Goal: Transaction & Acquisition: Purchase product/service

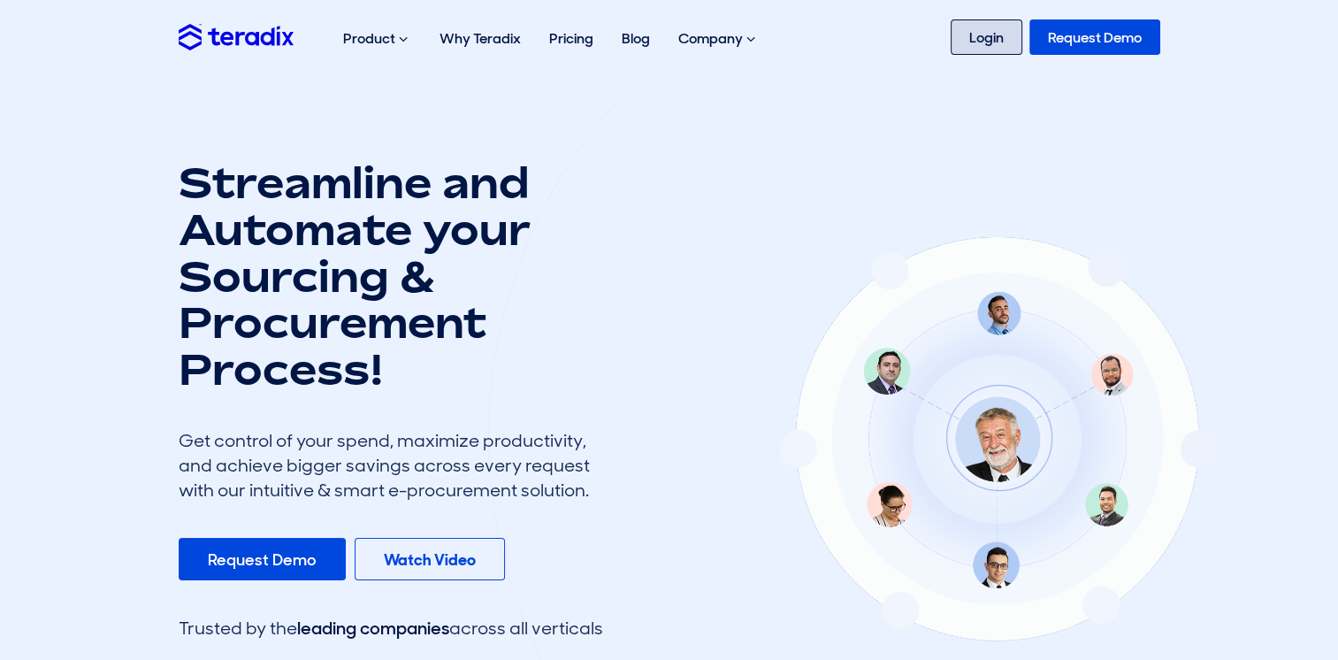
click at [985, 42] on link "Login" at bounding box center [987, 36] width 72 height 35
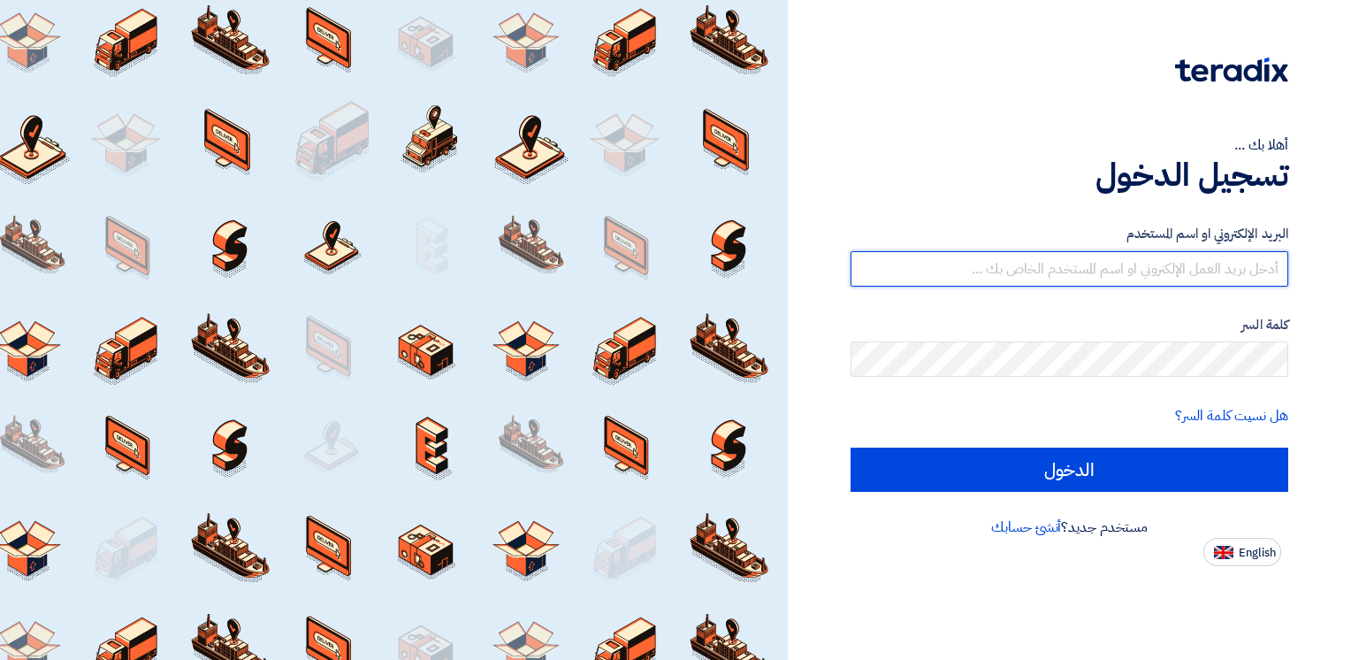
click at [1072, 268] on input "text" at bounding box center [1070, 268] width 438 height 35
type input "[EMAIL_ADDRESS][DOMAIN_NAME]"
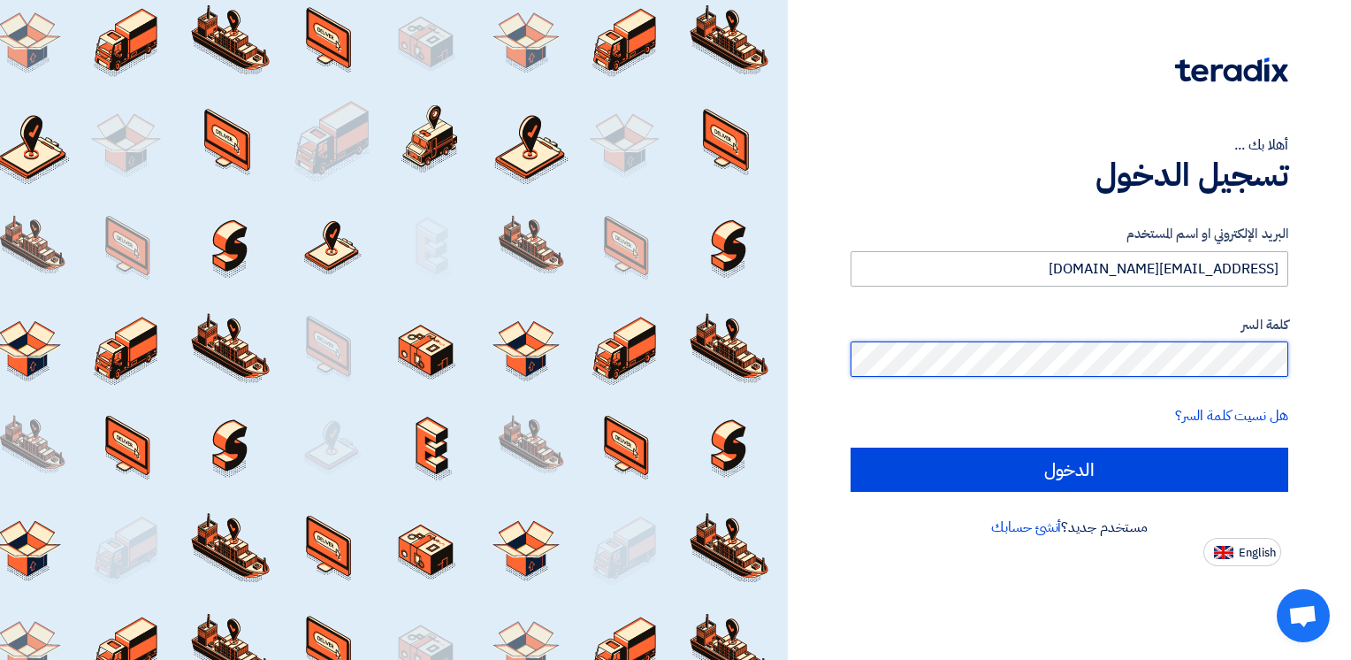
click at [851, 448] on input "الدخول" at bounding box center [1070, 470] width 438 height 44
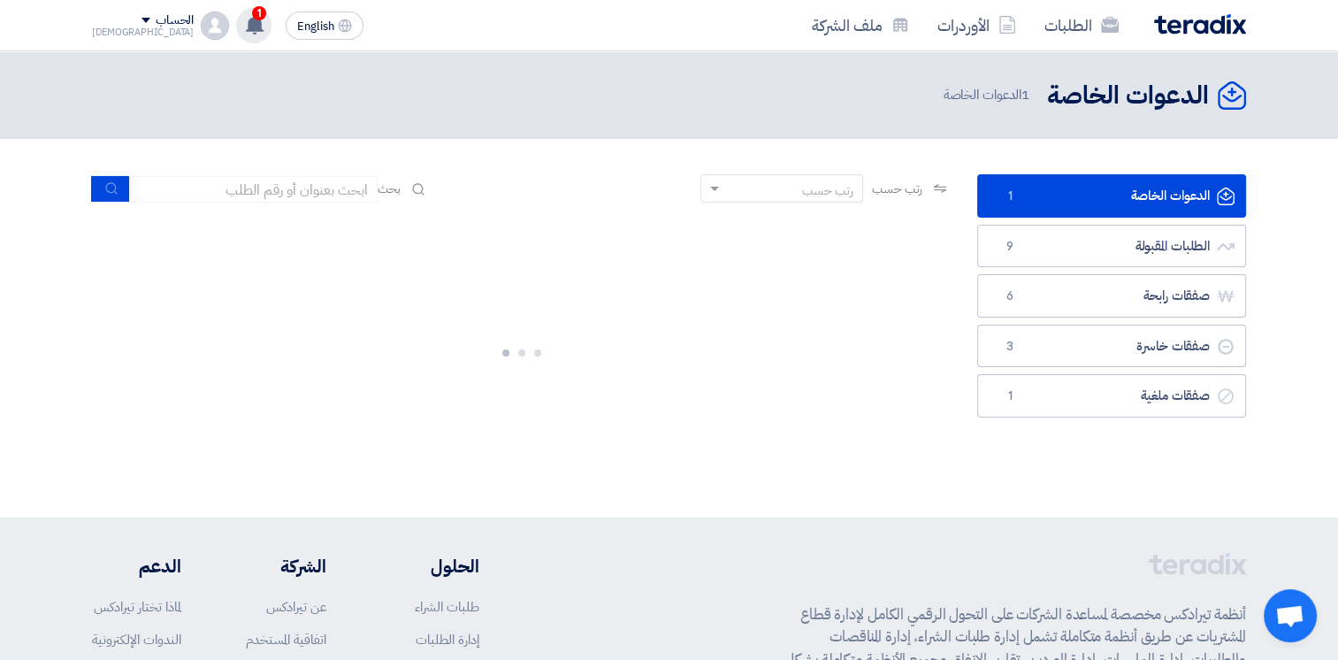
click at [246, 29] on use at bounding box center [255, 24] width 18 height 19
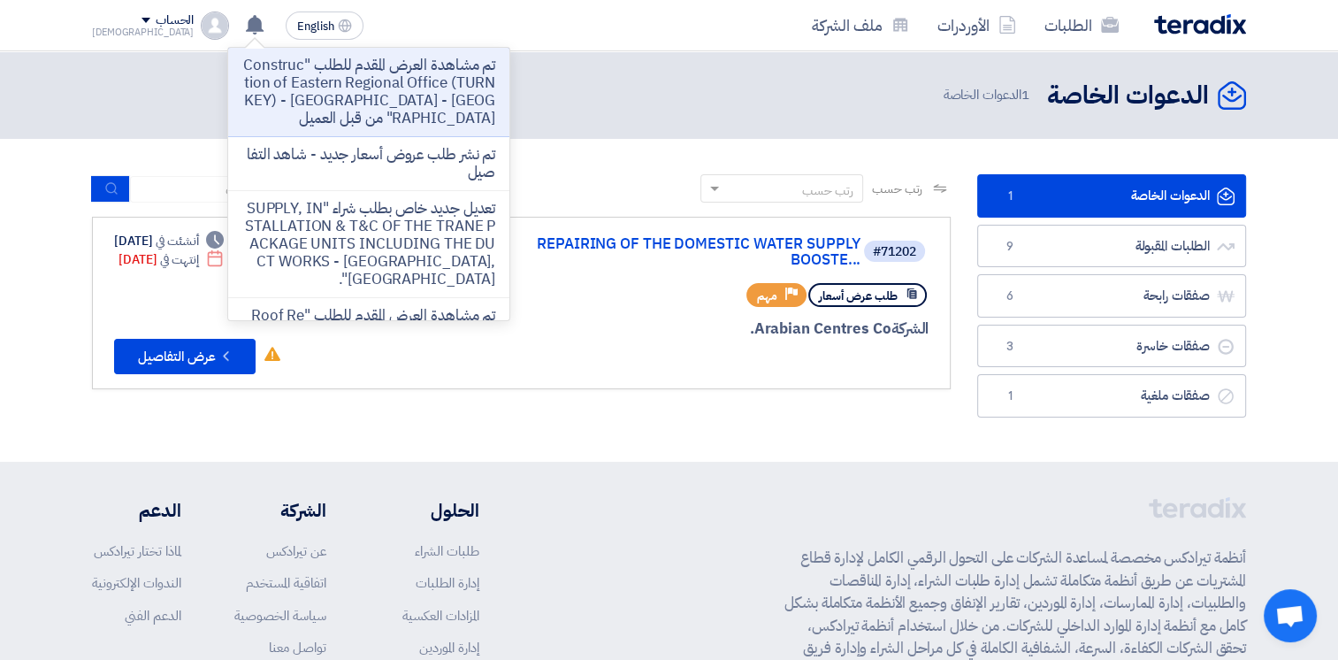
click at [340, 91] on p "تم مشاهدة العرض المقدم للطلب "Construction of Eastern Regional Office (TURNKEY)…" at bounding box center [368, 92] width 253 height 71
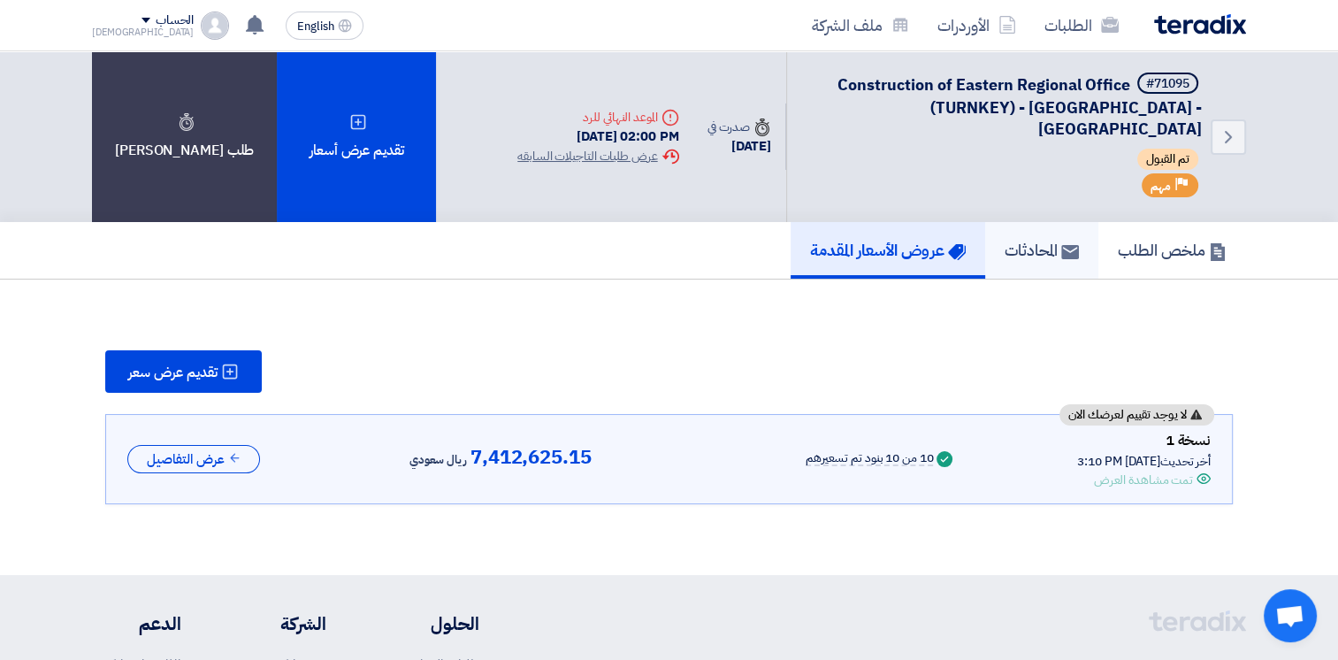
click at [1053, 240] on h5 "المحادثات" at bounding box center [1042, 250] width 74 height 20
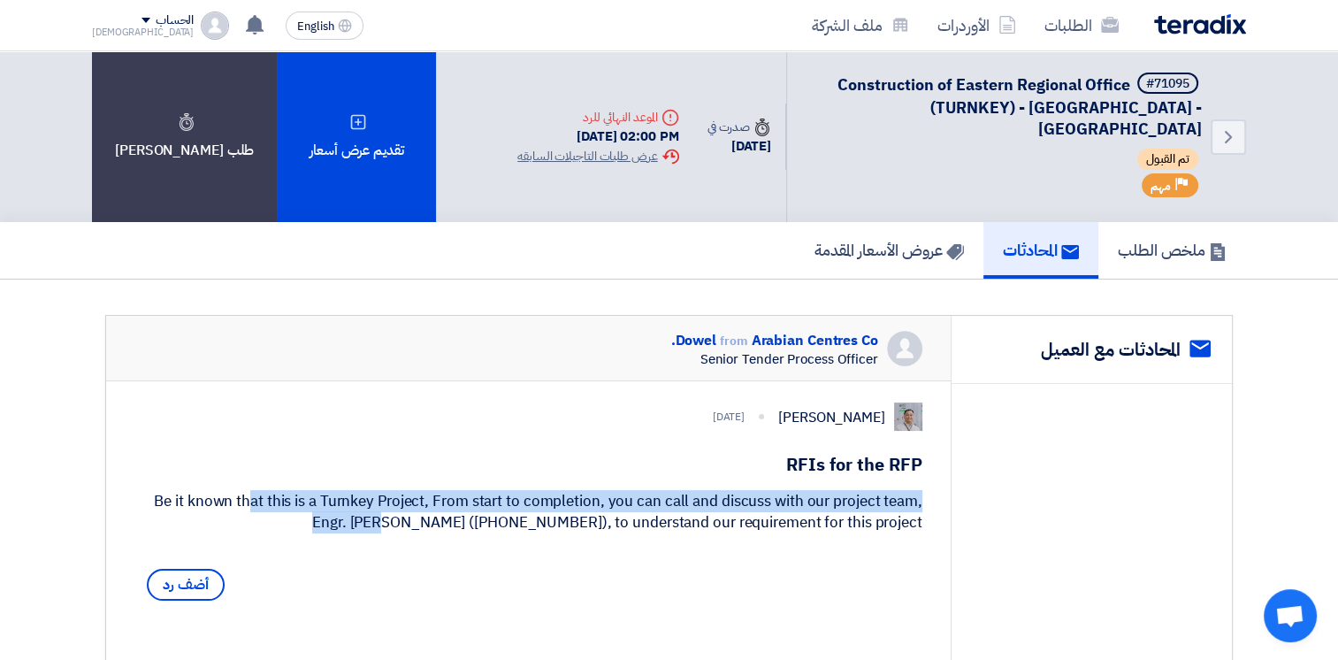
drag, startPoint x: 169, startPoint y: 497, endPoint x: 905, endPoint y: 506, distance: 735.9
click at [905, 506] on div "Be it known that this is a Turnkey Project, From start to completion, you can c…" at bounding box center [528, 512] width 788 height 42
click at [1170, 240] on h5 "ملخص الطلب" at bounding box center [1172, 250] width 109 height 20
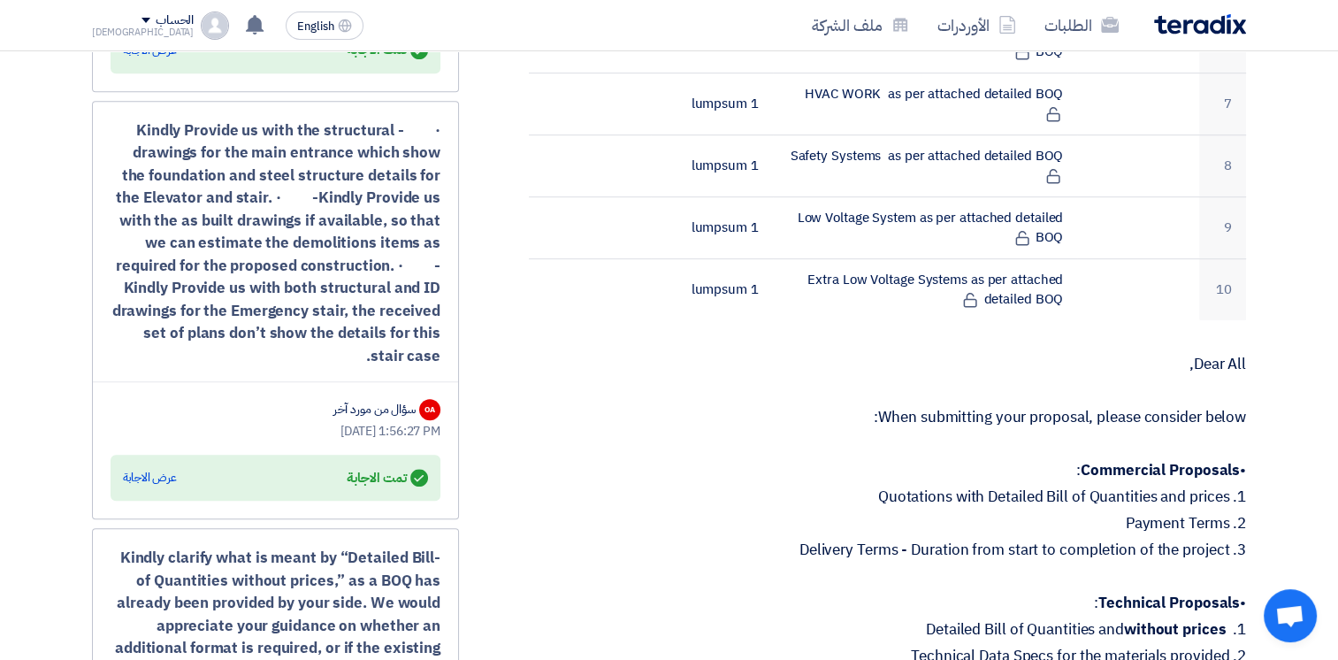
scroll to position [1327, 0]
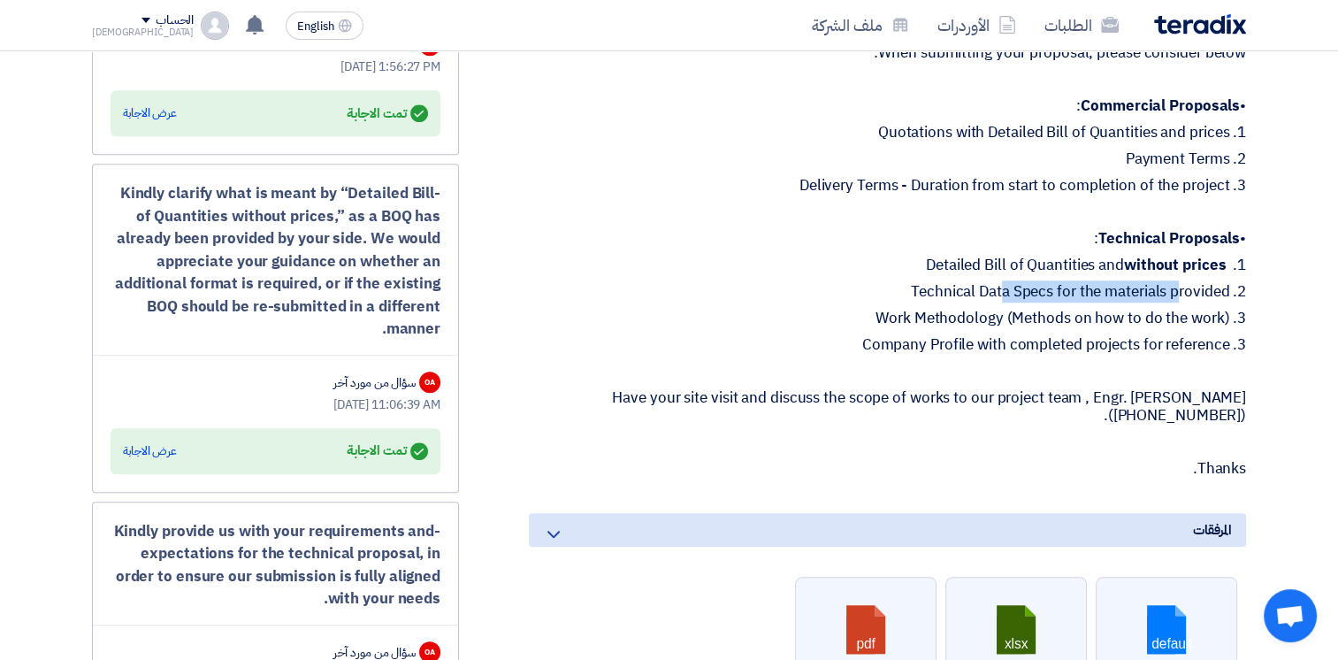
drag, startPoint x: 1008, startPoint y: 267, endPoint x: 1083, endPoint y: 267, distance: 74.3
click at [1083, 283] on p "2. Technical Data Specs for the materials provided" at bounding box center [887, 292] width 717 height 18
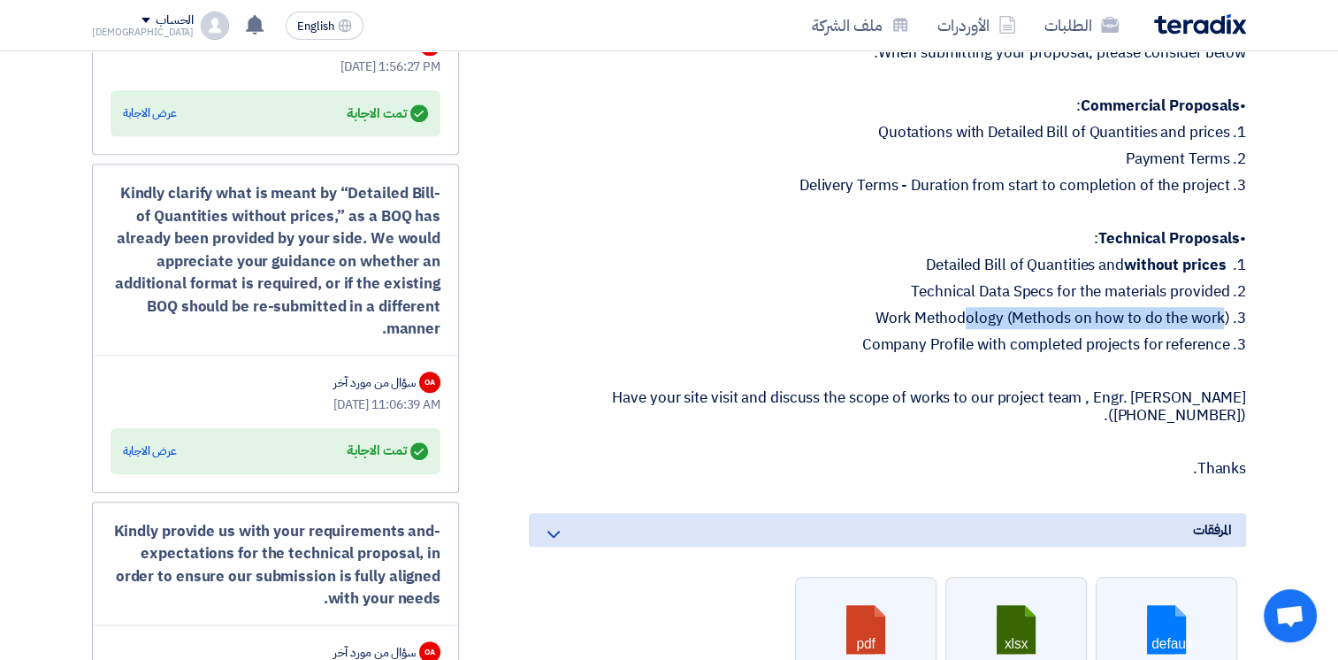
drag, startPoint x: 856, startPoint y: 295, endPoint x: 1119, endPoint y: 289, distance: 262.7
click at [1119, 310] on p "3. Work Methodology (Methods on how to do the work)" at bounding box center [887, 319] width 717 height 18
drag, startPoint x: 846, startPoint y: 318, endPoint x: 1182, endPoint y: 306, distance: 335.4
click at [1182, 336] on p "3. Company Profile with completed projects for reference" at bounding box center [887, 345] width 717 height 18
drag, startPoint x: 1182, startPoint y: 306, endPoint x: 1075, endPoint y: 311, distance: 106.3
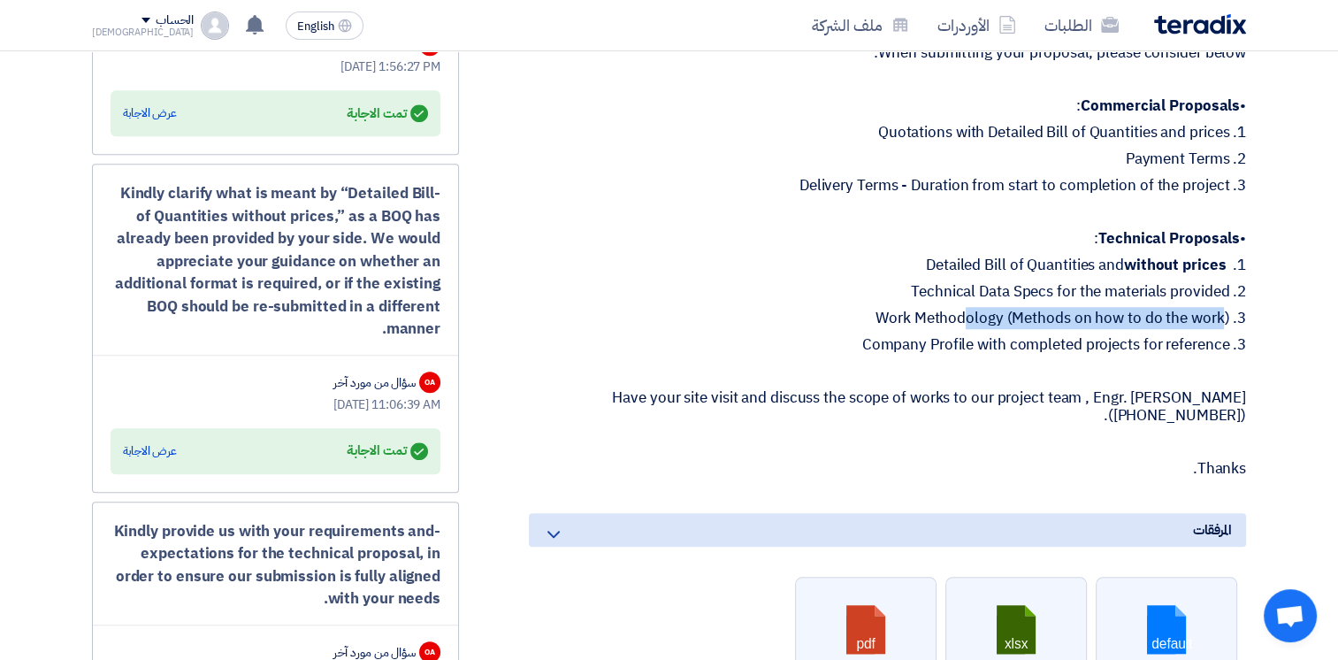
click at [1075, 336] on p "3. Company Profile with completed projects for reference" at bounding box center [887, 345] width 717 height 18
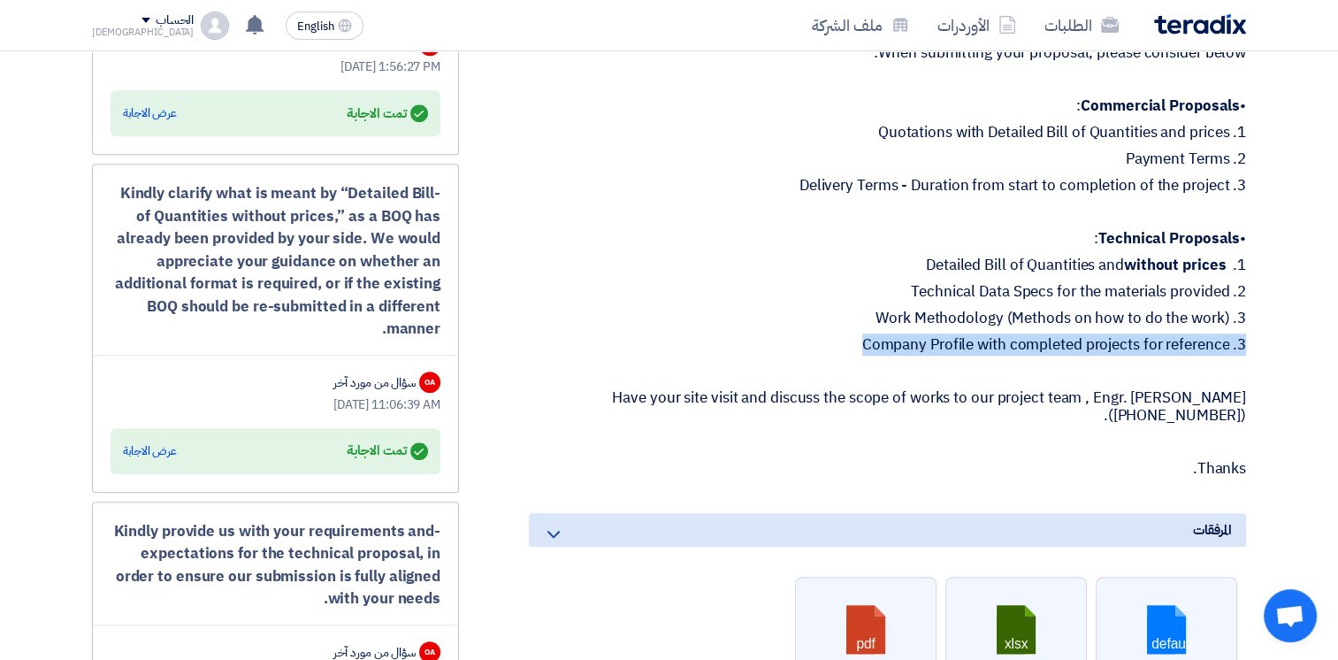
click at [1075, 336] on p "3. Company Profile with completed projects for reference" at bounding box center [887, 345] width 717 height 18
drag, startPoint x: 1075, startPoint y: 311, endPoint x: 1058, endPoint y: 317, distance: 18.5
click at [1058, 336] on p "3. Company Profile with completed projects for reference" at bounding box center [887, 345] width 717 height 18
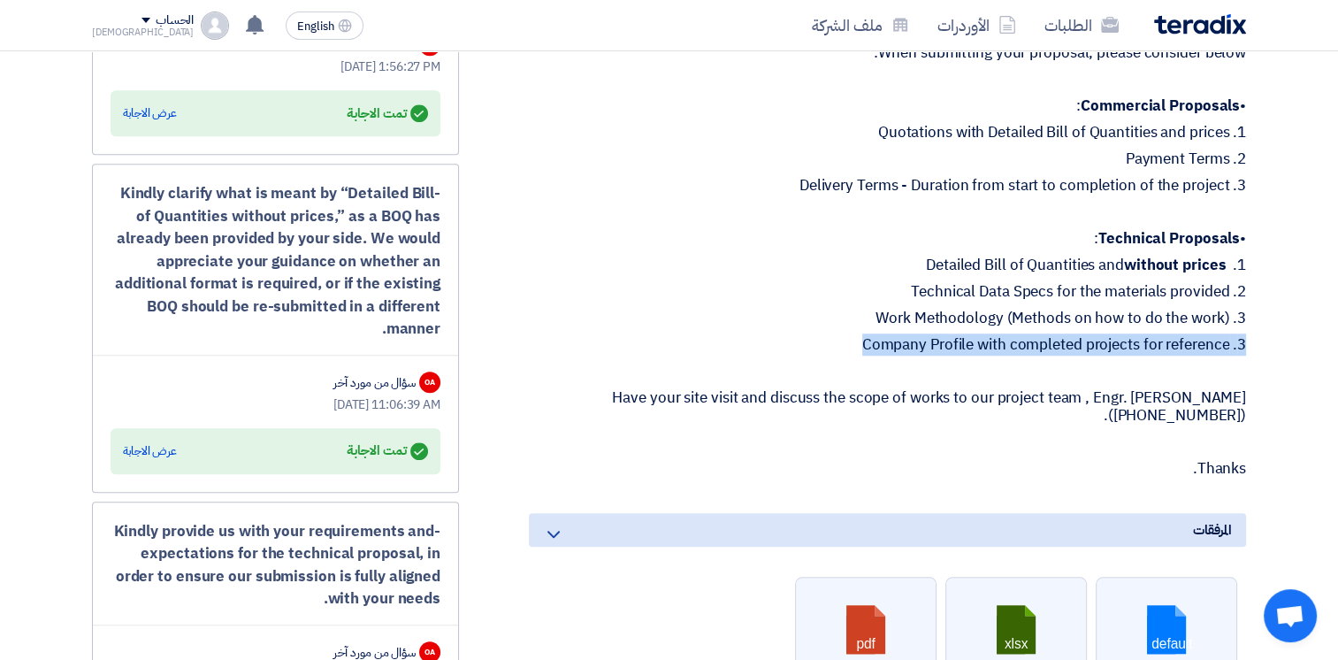
click at [1058, 336] on p "3. Company Profile with completed projects for reference" at bounding box center [887, 345] width 717 height 18
drag, startPoint x: 1058, startPoint y: 317, endPoint x: 1033, endPoint y: 322, distance: 25.3
click at [1033, 336] on p "3. Company Profile with completed projects for reference" at bounding box center [887, 345] width 717 height 18
click at [1027, 336] on p "3. Company Profile with completed projects for reference" at bounding box center [887, 345] width 717 height 18
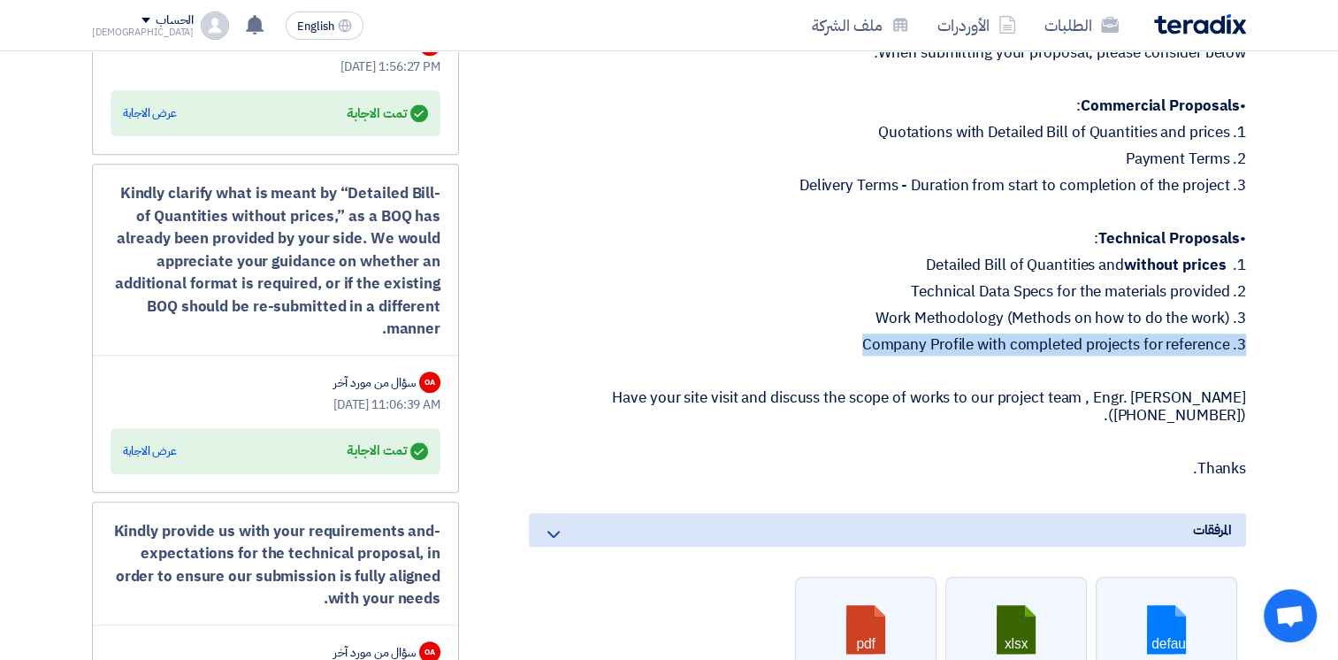
click at [1027, 336] on p "3. Company Profile with completed projects for reference" at bounding box center [887, 345] width 717 height 18
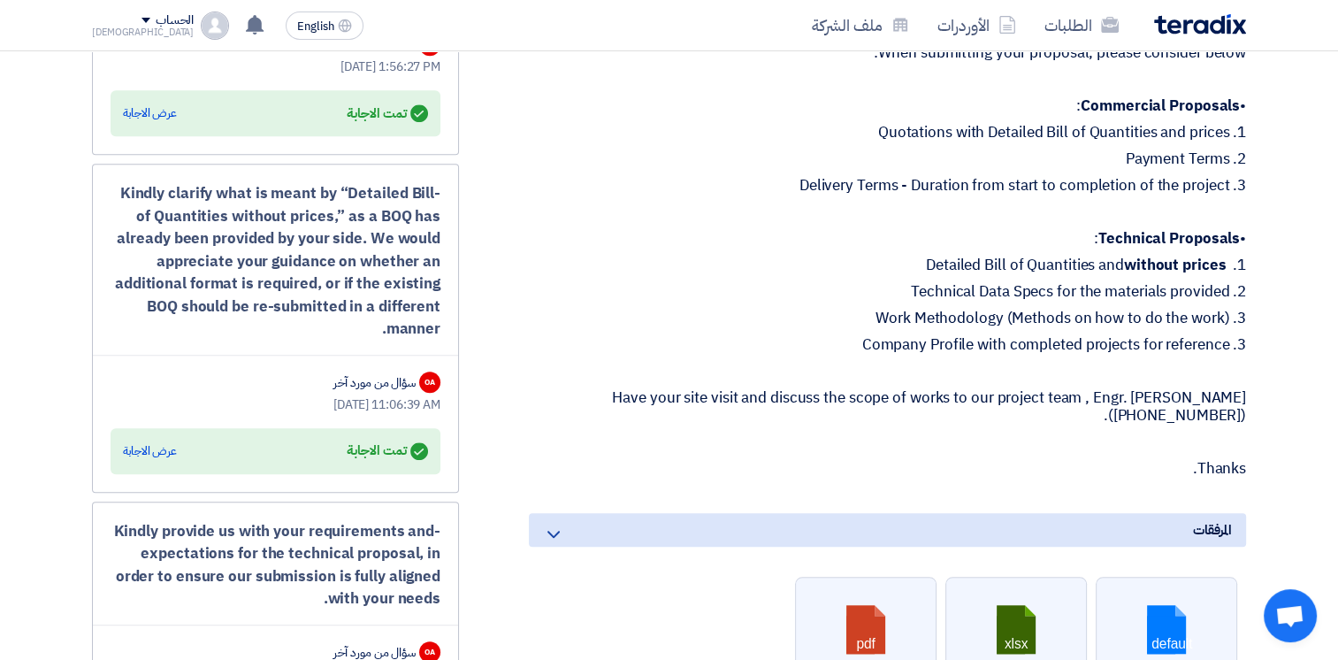
drag, startPoint x: 1027, startPoint y: 322, endPoint x: 906, endPoint y: 278, distance: 129.0
click at [906, 278] on div "Dear All, When submitting your proposal, please consider below: • Commercial Pr…" at bounding box center [887, 234] width 717 height 486
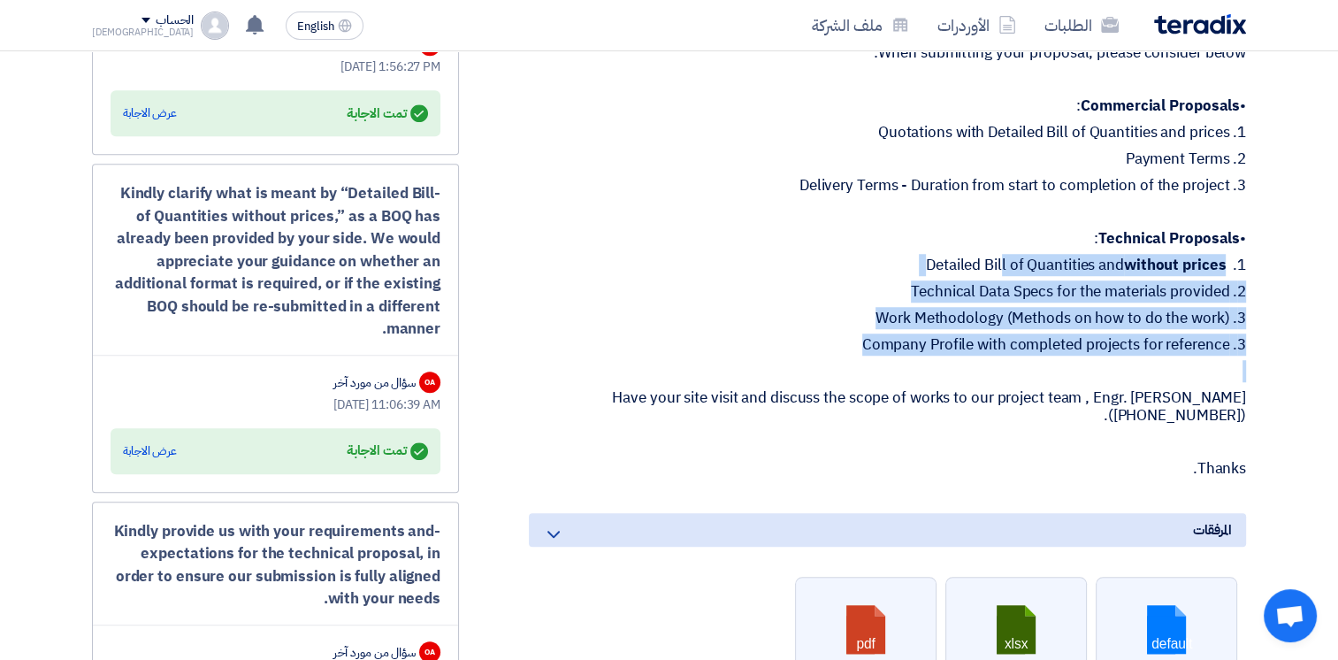
drag, startPoint x: 905, startPoint y: 241, endPoint x: 1127, endPoint y: 343, distance: 244.2
click at [1127, 343] on div "Dear All, When submitting your proposal, please consider below: • Commercial Pr…" at bounding box center [887, 234] width 717 height 486
drag, startPoint x: 1127, startPoint y: 343, endPoint x: 952, endPoint y: 326, distance: 175.9
click at [952, 336] on p "3. Company Profile with completed projects for reference" at bounding box center [887, 345] width 717 height 18
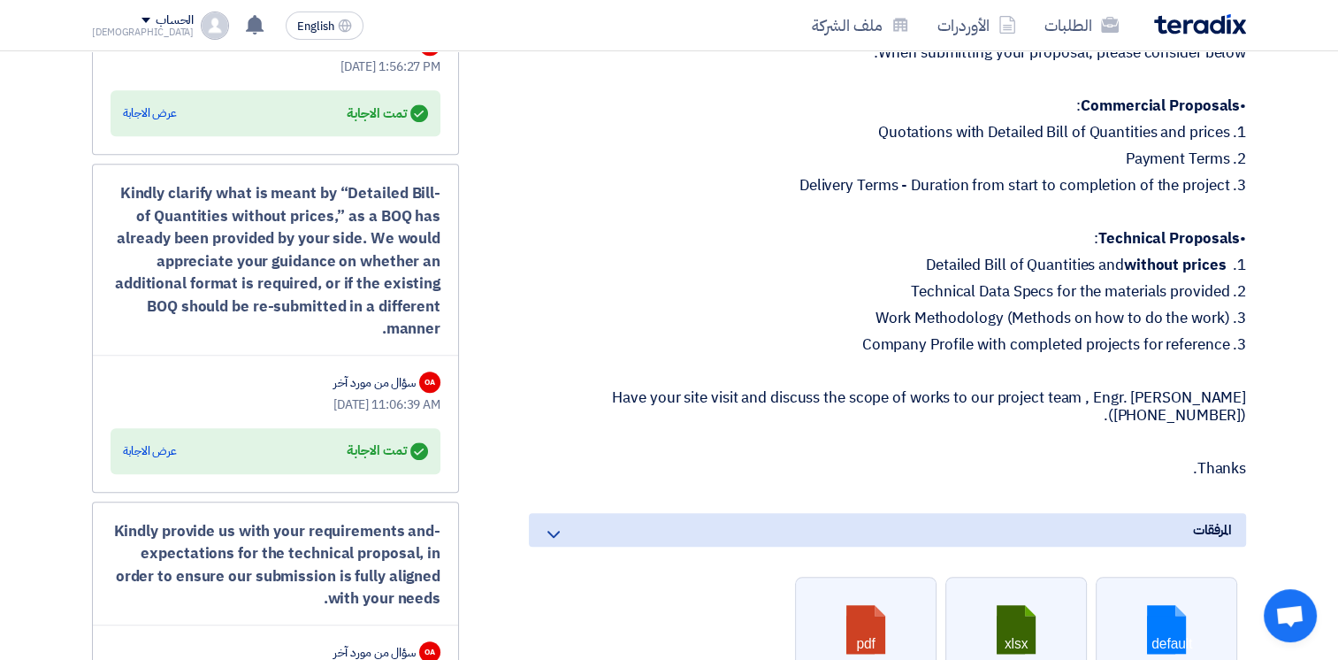
click at [997, 389] on p "Have your site visit and discuss the scope of works to our project team , Engr.…" at bounding box center [887, 406] width 717 height 35
drag, startPoint x: 824, startPoint y: 155, endPoint x: 1094, endPoint y: 157, distance: 269.8
click at [1094, 177] on p "3. Delivery Terms - Duration from start to completion of the project" at bounding box center [887, 186] width 717 height 18
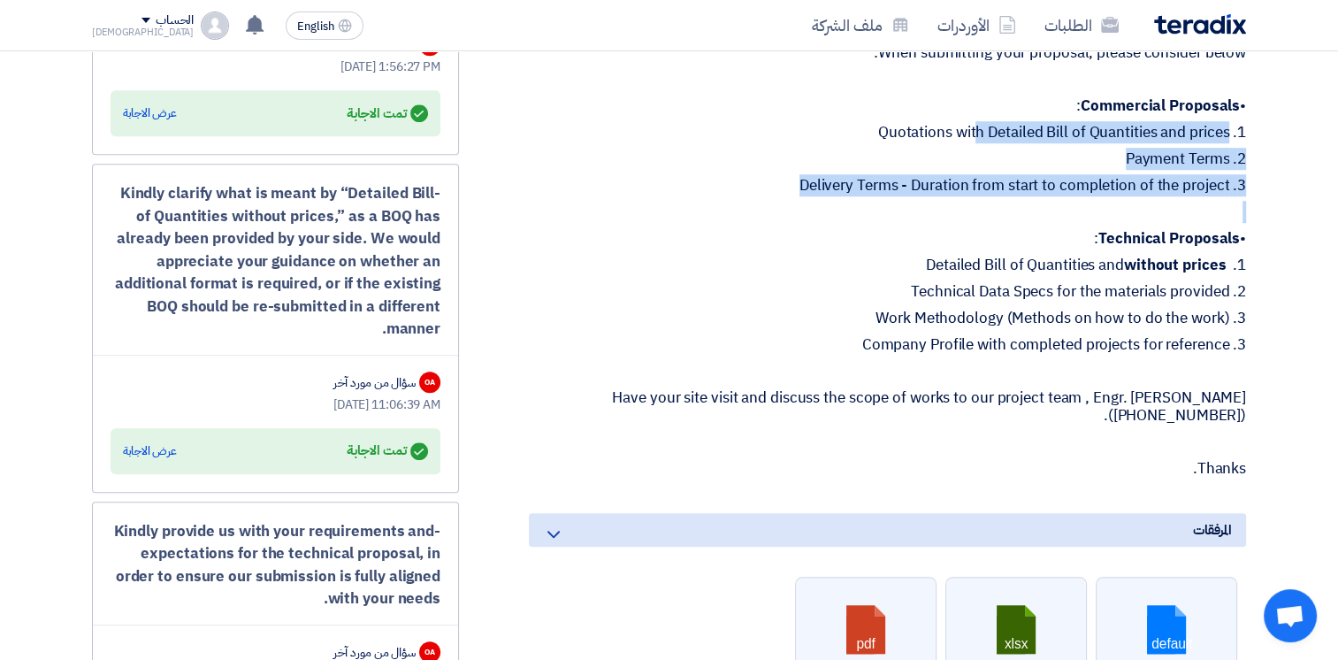
drag, startPoint x: 874, startPoint y: 101, endPoint x: 1107, endPoint y: 184, distance: 247.8
click at [1107, 184] on div "Dear All, When submitting your proposal, please consider below: • Commercial Pr…" at bounding box center [887, 234] width 717 height 486
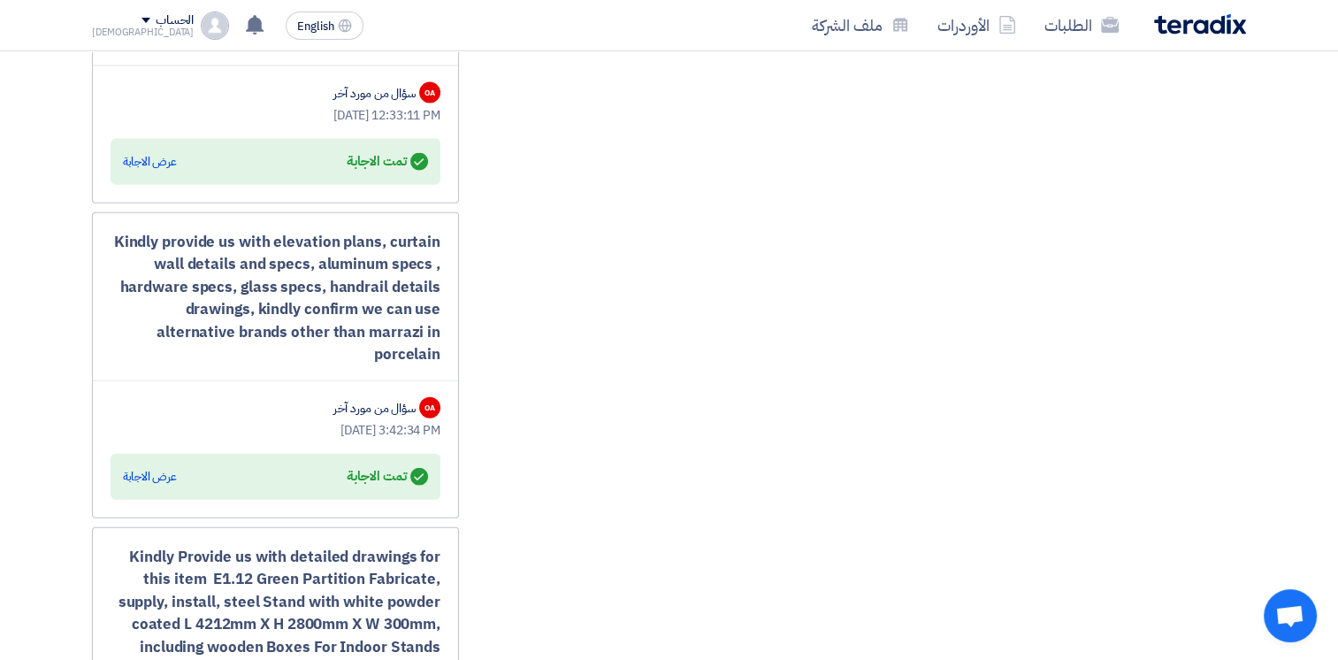
scroll to position [4458, 0]
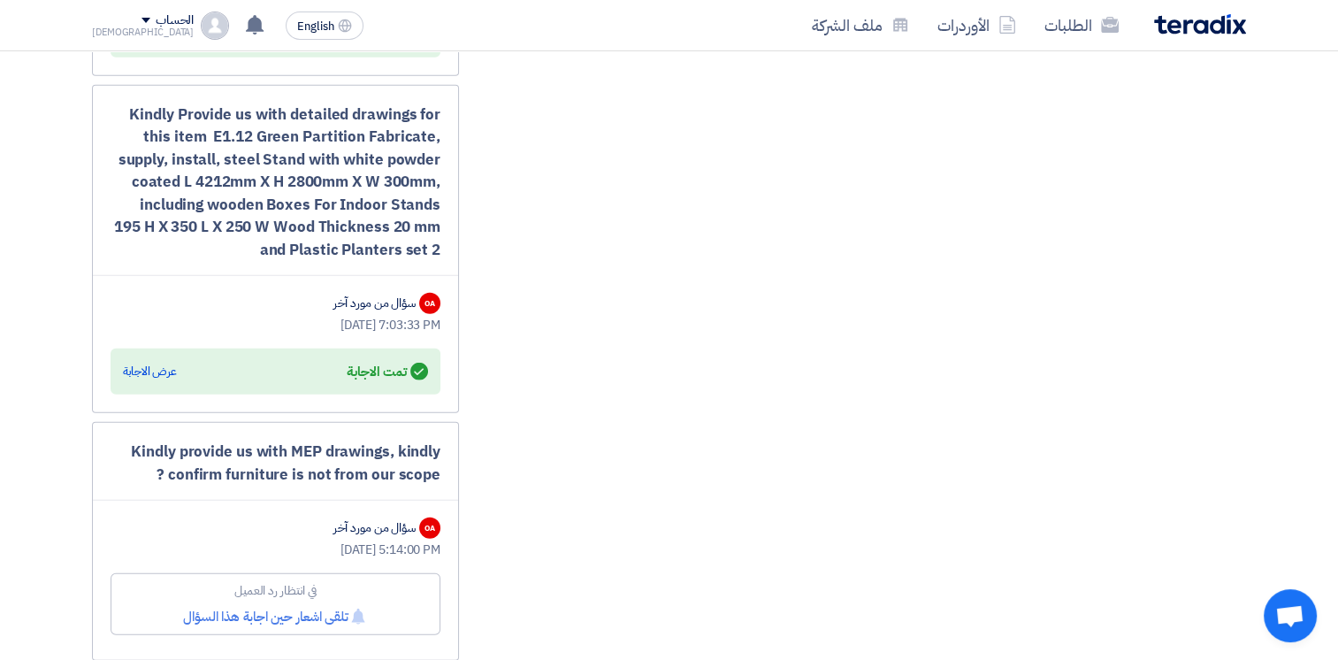
drag, startPoint x: 297, startPoint y: 486, endPoint x: 416, endPoint y: 486, distance: 118.5
click at [416, 540] on div "[DATE] 5:14:00 PM" at bounding box center [276, 549] width 330 height 19
drag, startPoint x: 416, startPoint y: 486, endPoint x: 325, endPoint y: 488, distance: 91.1
click at [325, 540] on div "[DATE] 5:14:00 PM" at bounding box center [276, 549] width 330 height 19
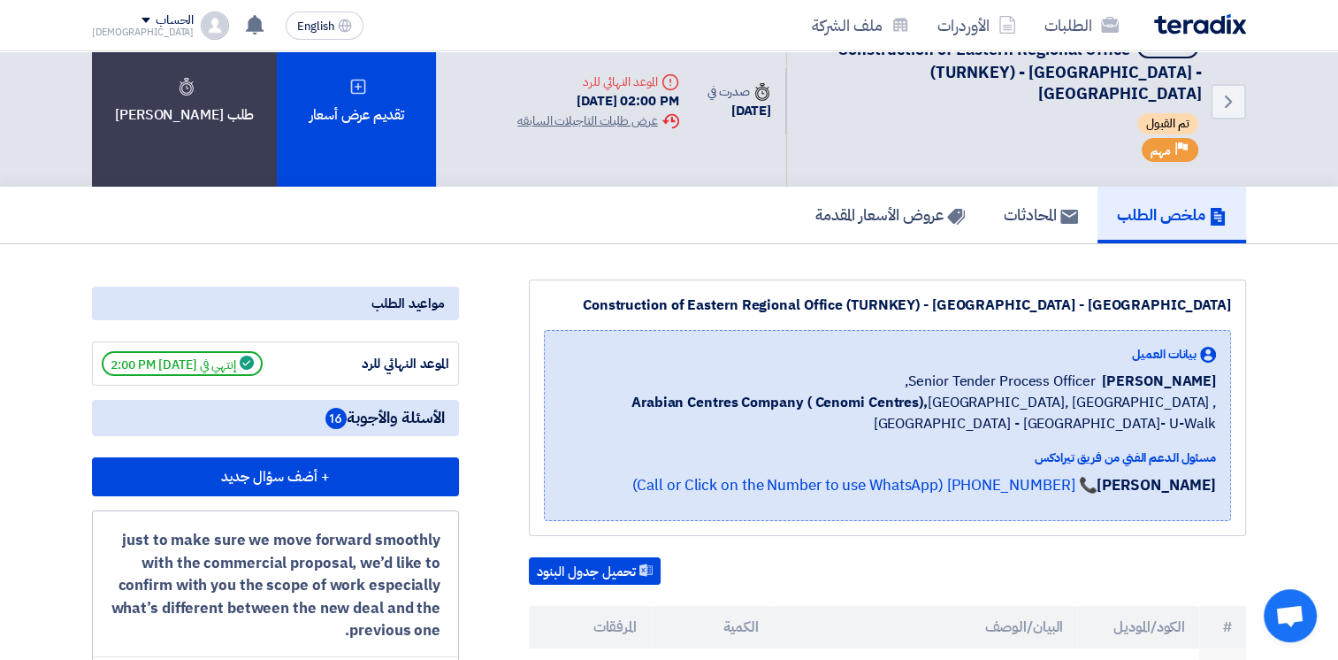
scroll to position [0, 0]
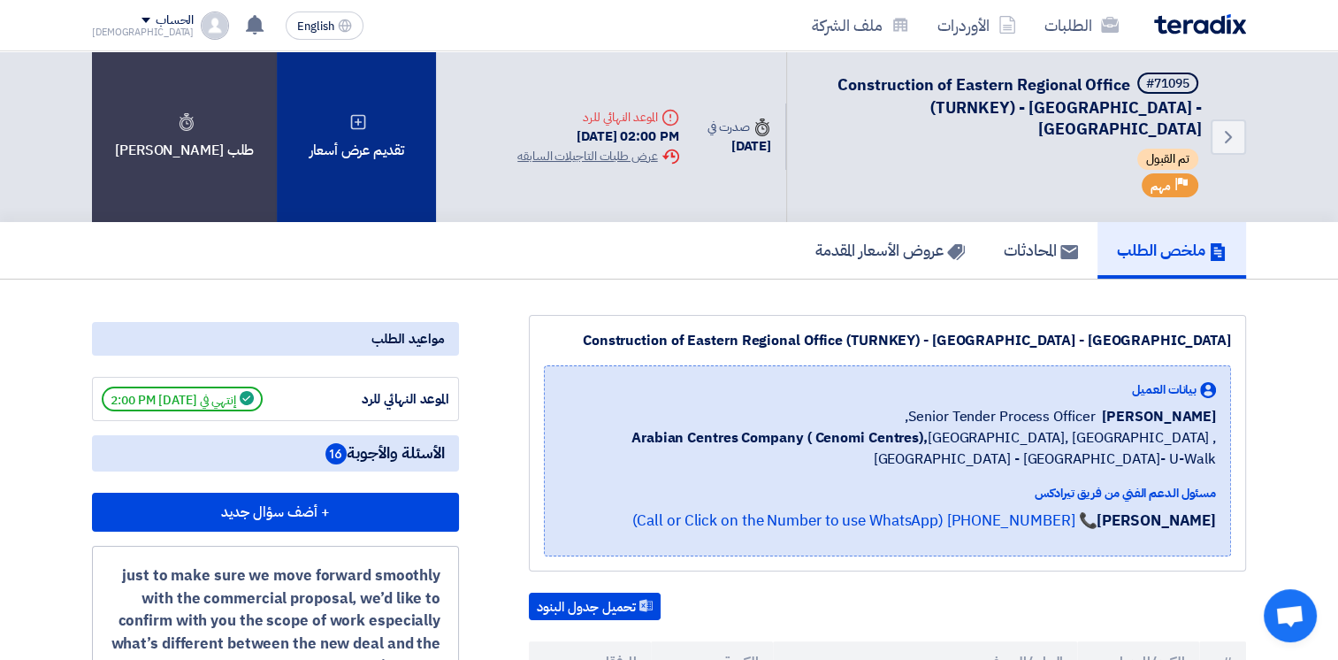
click at [364, 113] on div "تقديم عرض أسعار" at bounding box center [356, 136] width 159 height 171
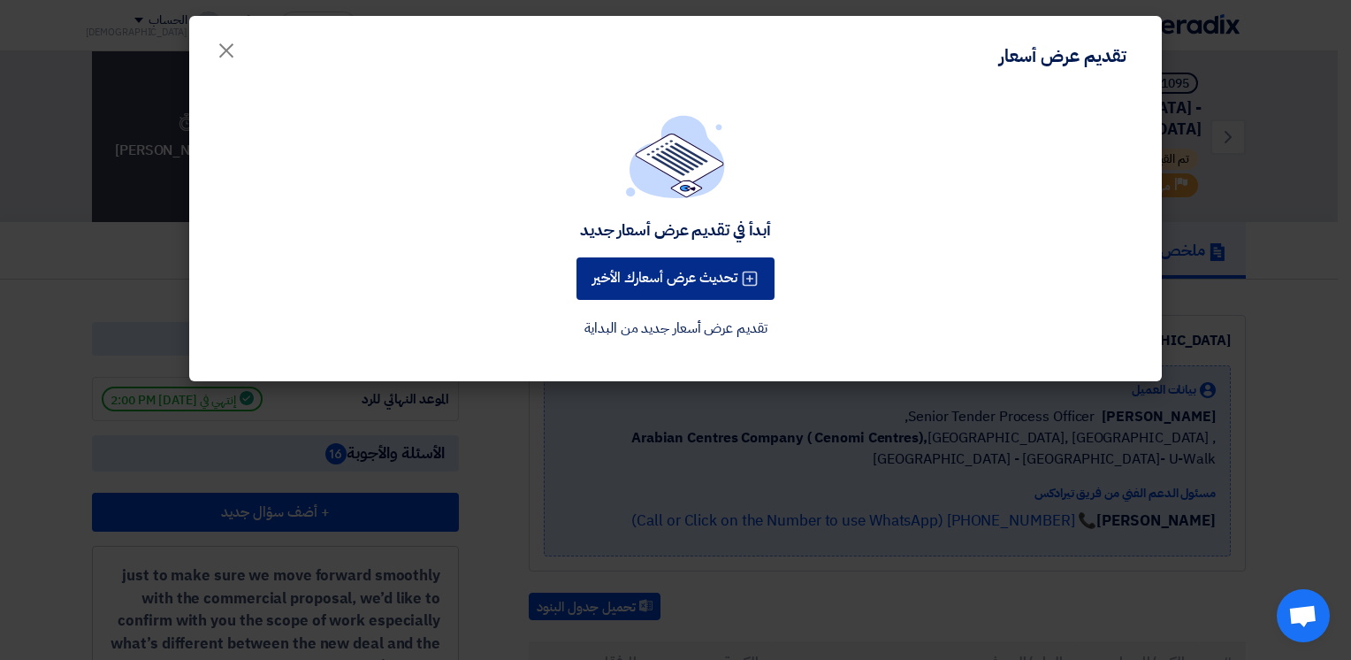
click at [683, 280] on button "تحديث عرض أسعارك الأخير" at bounding box center [676, 278] width 198 height 42
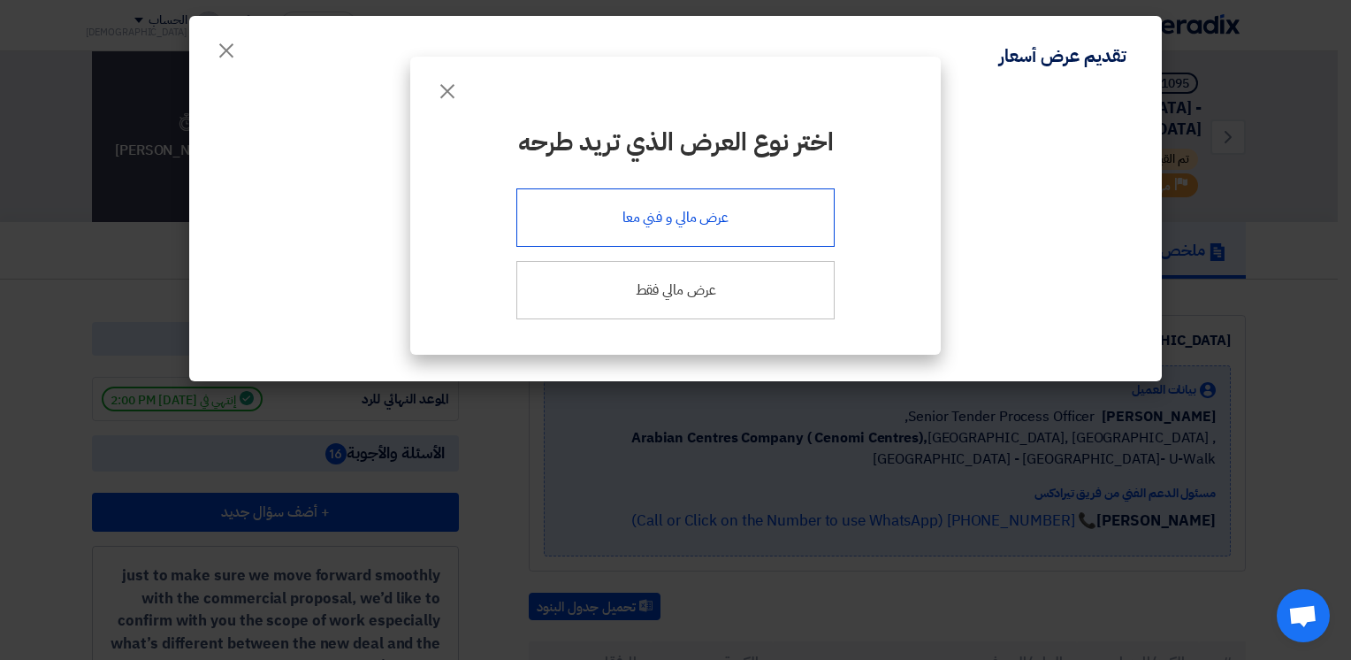
click at [647, 209] on div "عرض مالي و فني معا" at bounding box center [676, 217] width 318 height 58
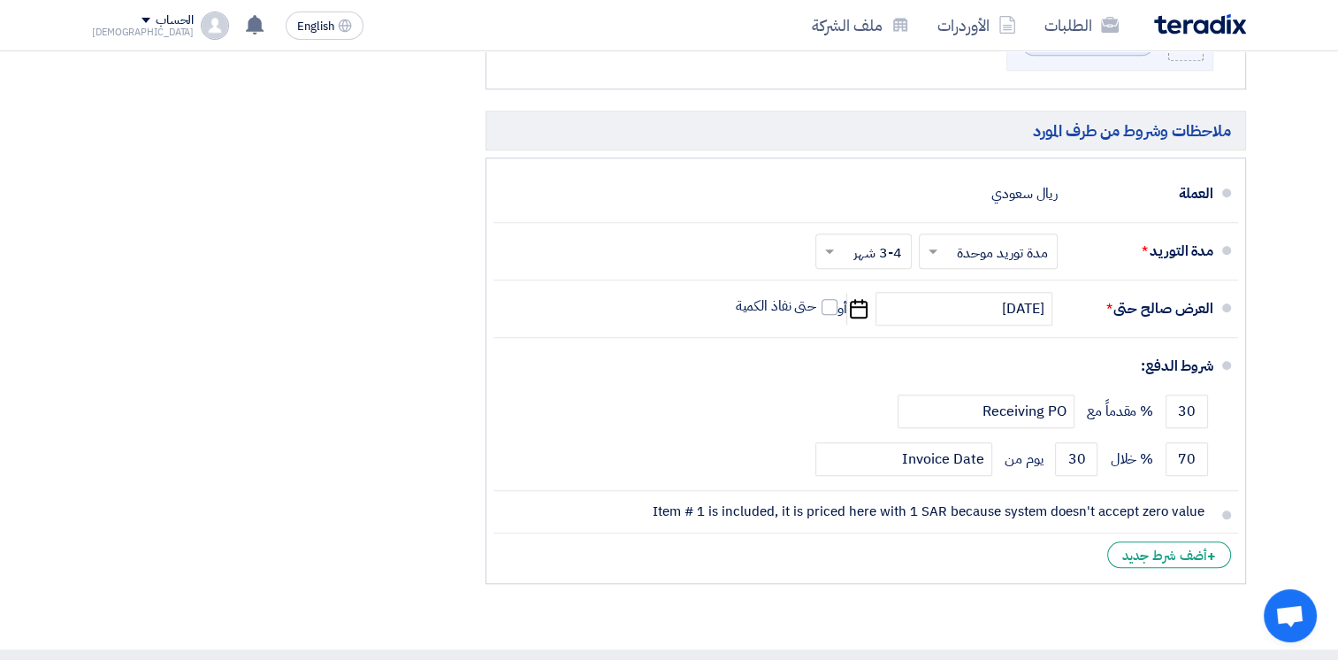
scroll to position [1327, 0]
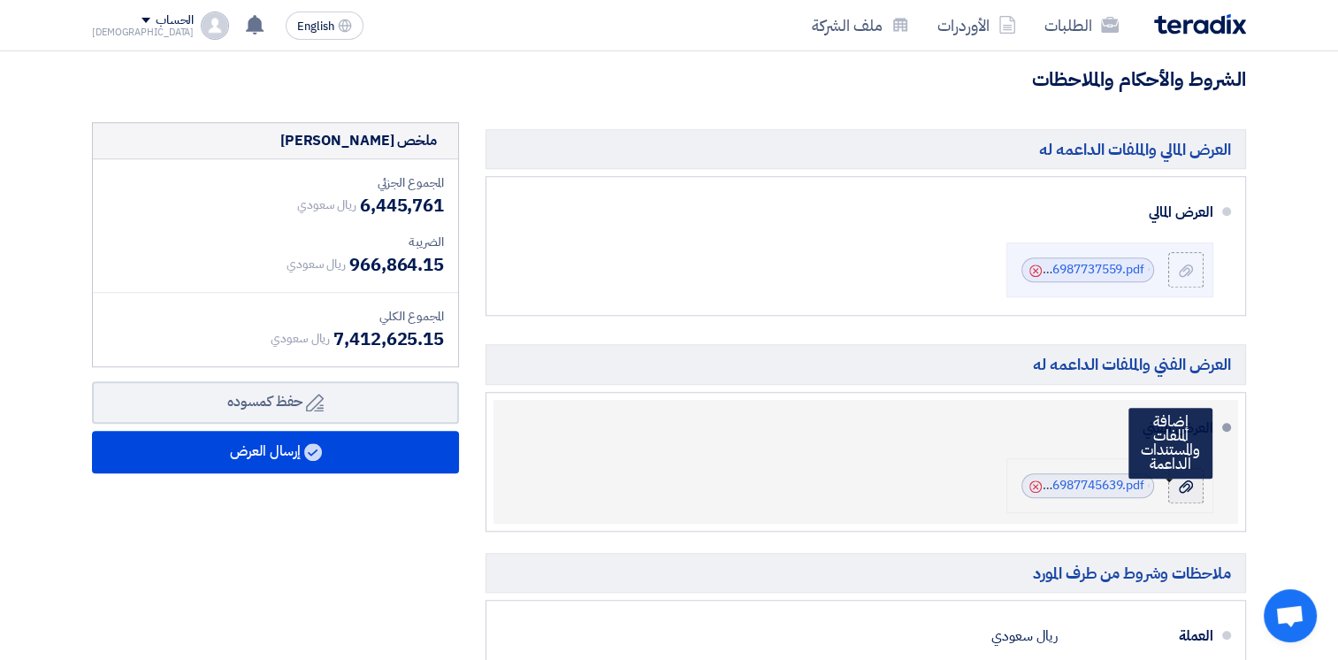
click at [1190, 486] on icon at bounding box center [1186, 486] width 14 height 14
click at [0, 0] on input "file" at bounding box center [0, 0] width 0 height 0
click at [1189, 486] on icon at bounding box center [1186, 486] width 14 height 14
click at [0, 0] on input "file" at bounding box center [0, 0] width 0 height 0
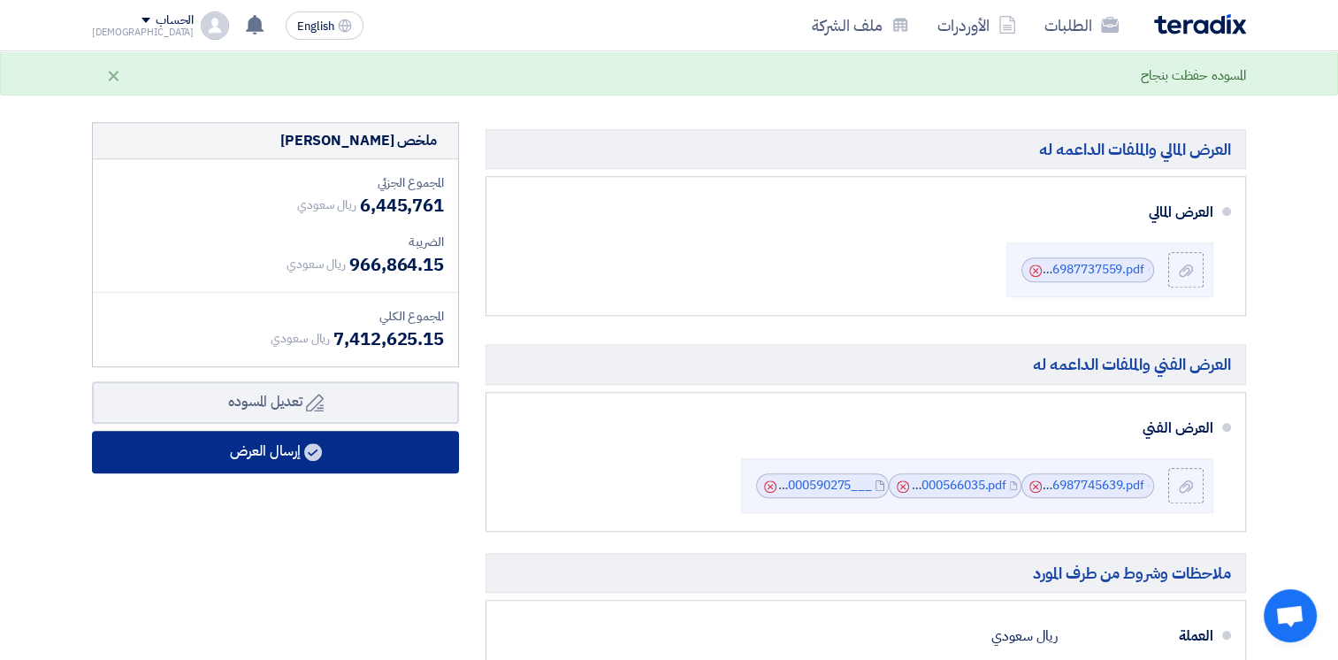
click at [304, 455] on button "إرسال العرض" at bounding box center [275, 452] width 367 height 42
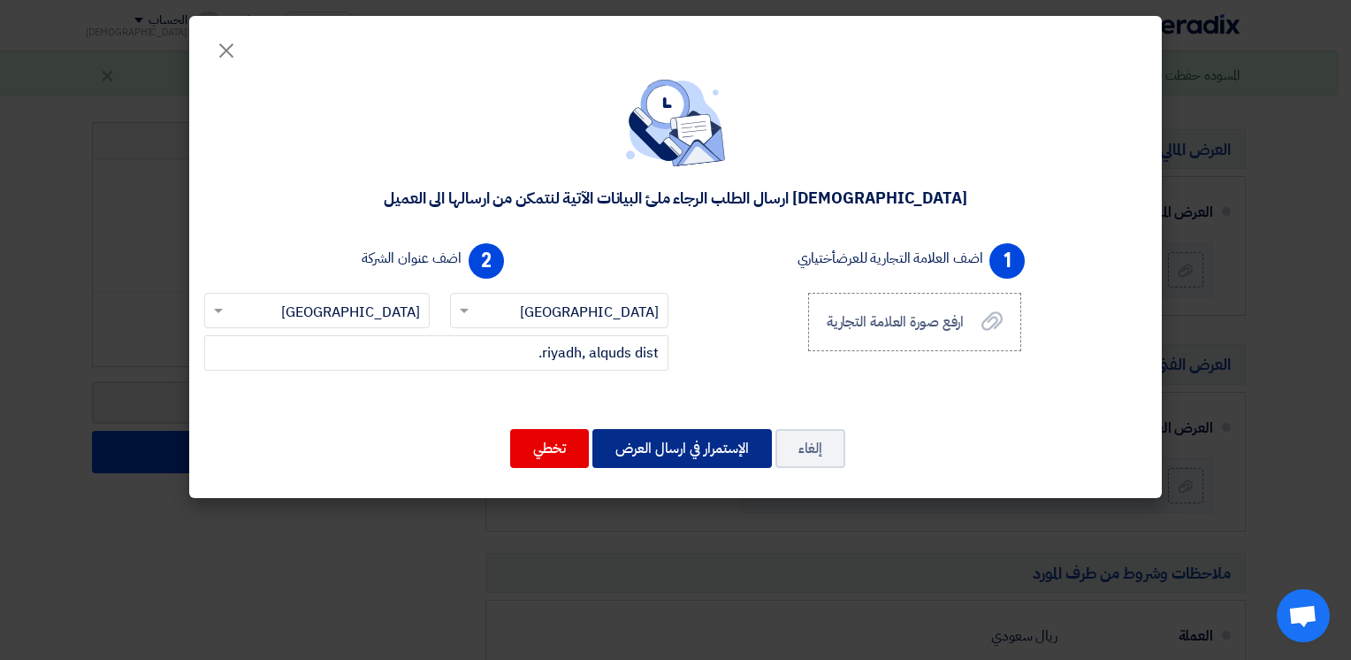
click at [704, 451] on button "الإستمرار في ارسال العرض" at bounding box center [683, 448] width 180 height 39
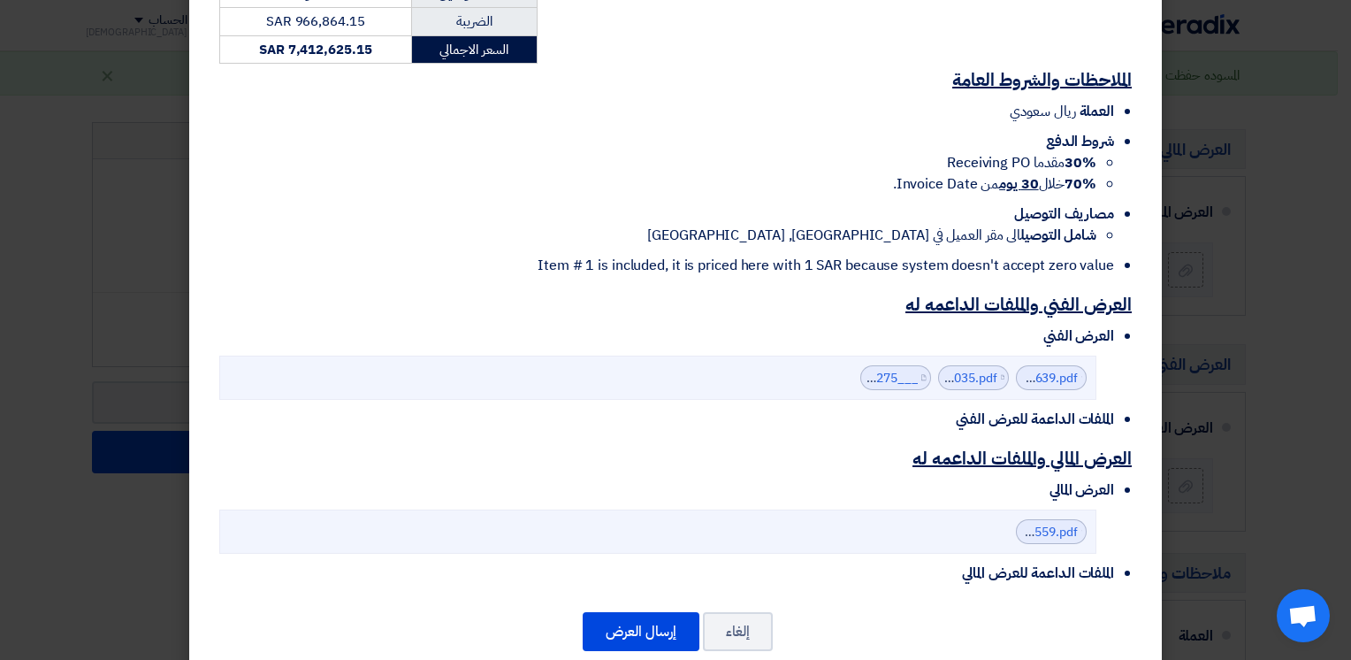
scroll to position [945, 0]
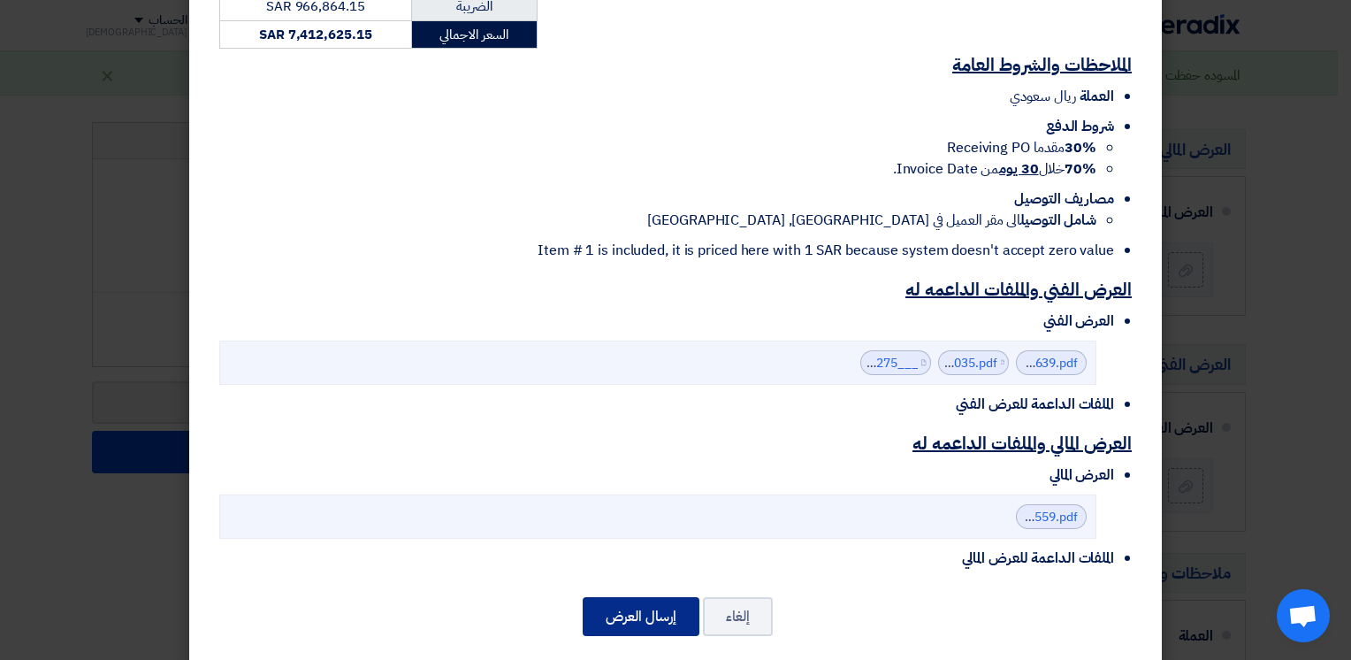
click at [641, 597] on button "إرسال العرض" at bounding box center [641, 616] width 117 height 39
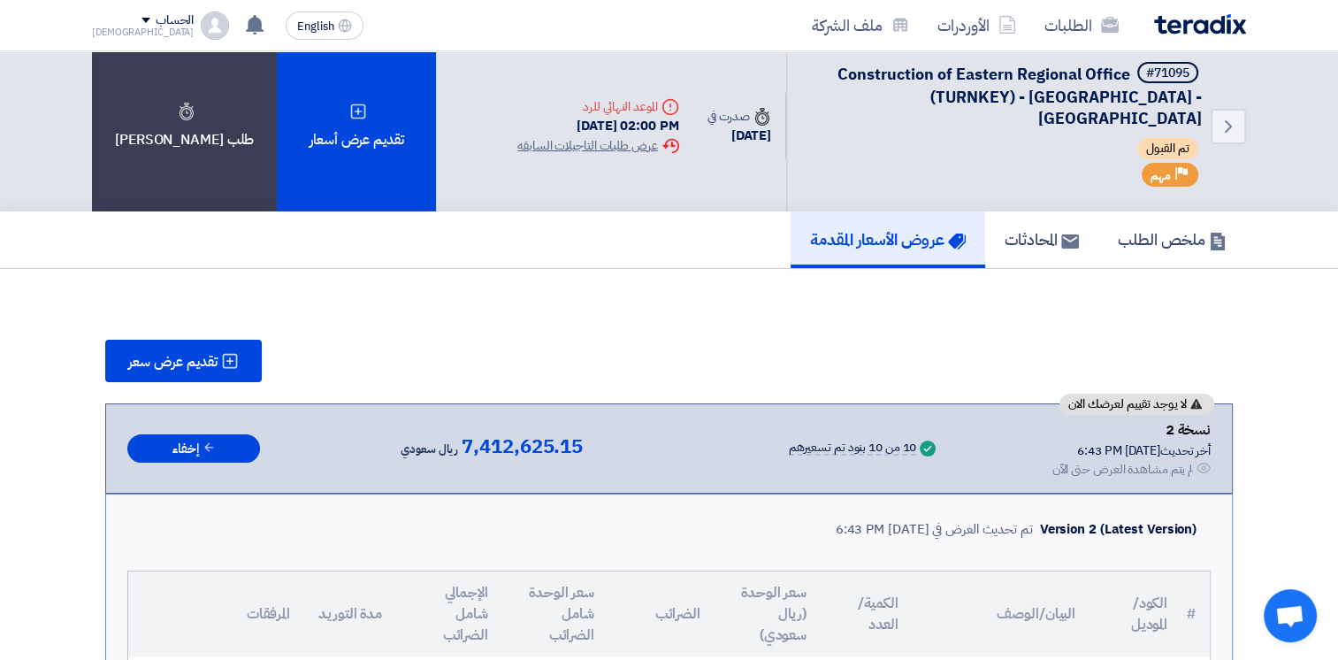
scroll to position [0, 0]
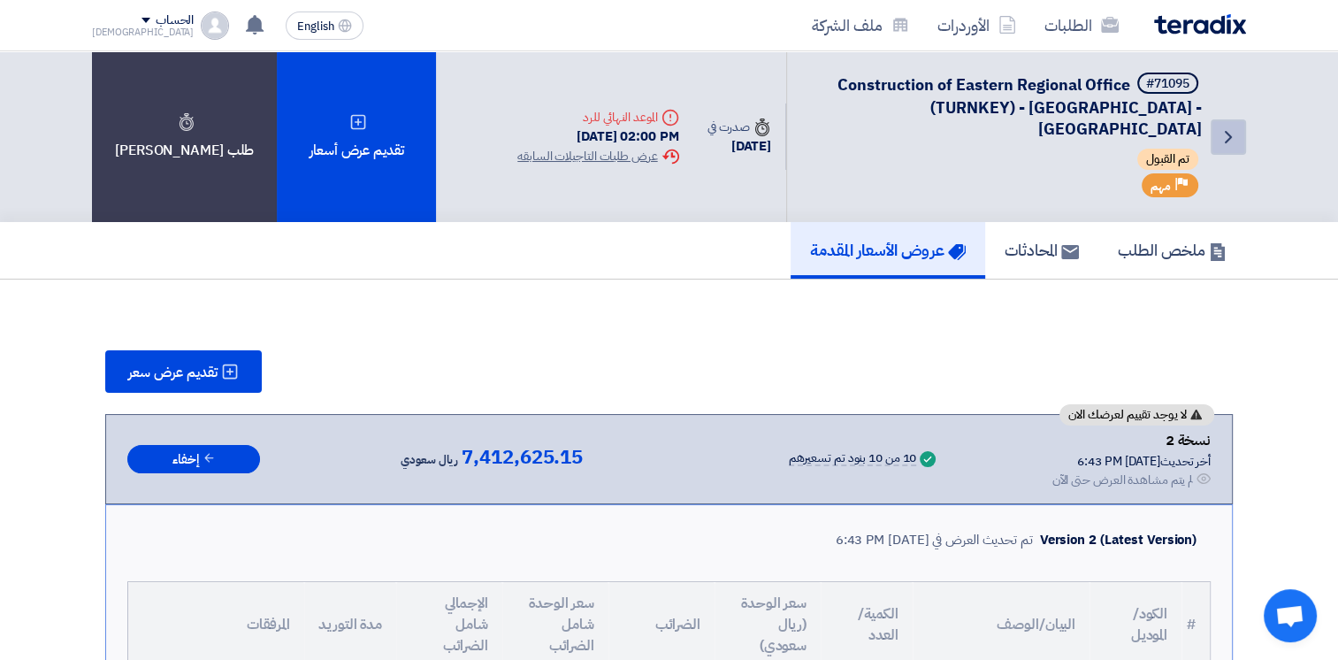
click at [1228, 133] on icon "Back" at bounding box center [1228, 136] width 21 height 21
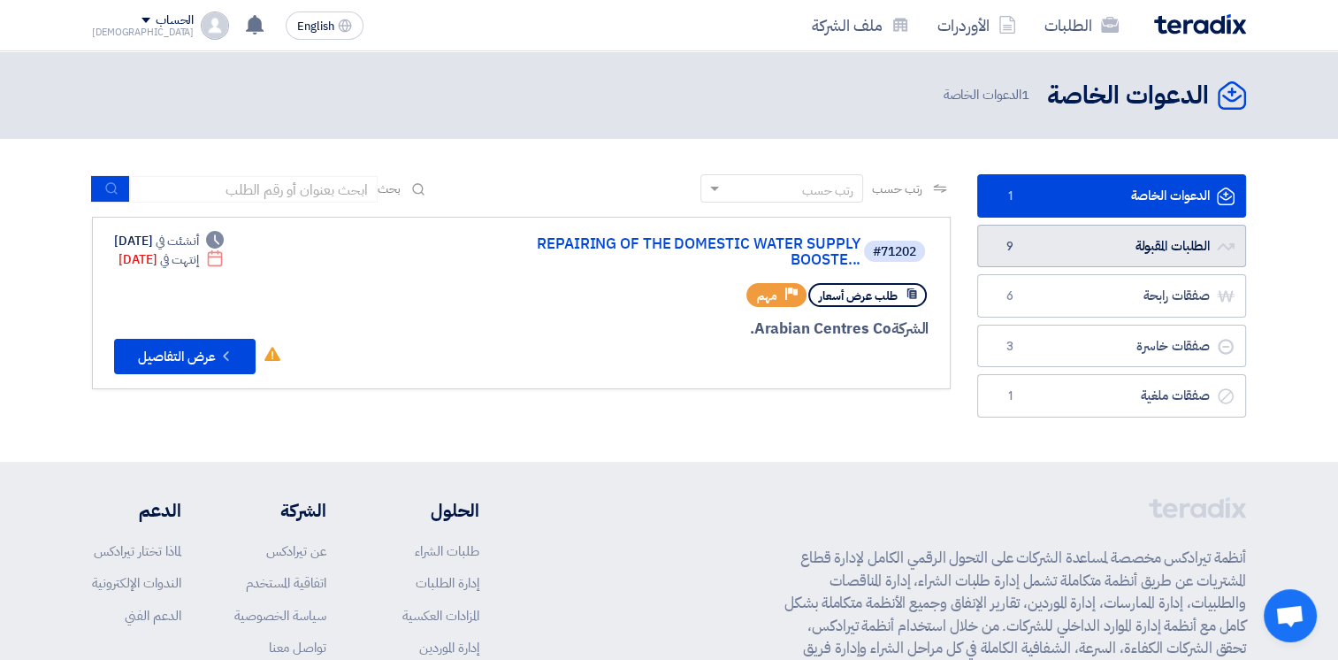
click at [1063, 242] on link "الطلبات المقبولة الطلبات المقبولة 9" at bounding box center [1111, 246] width 269 height 43
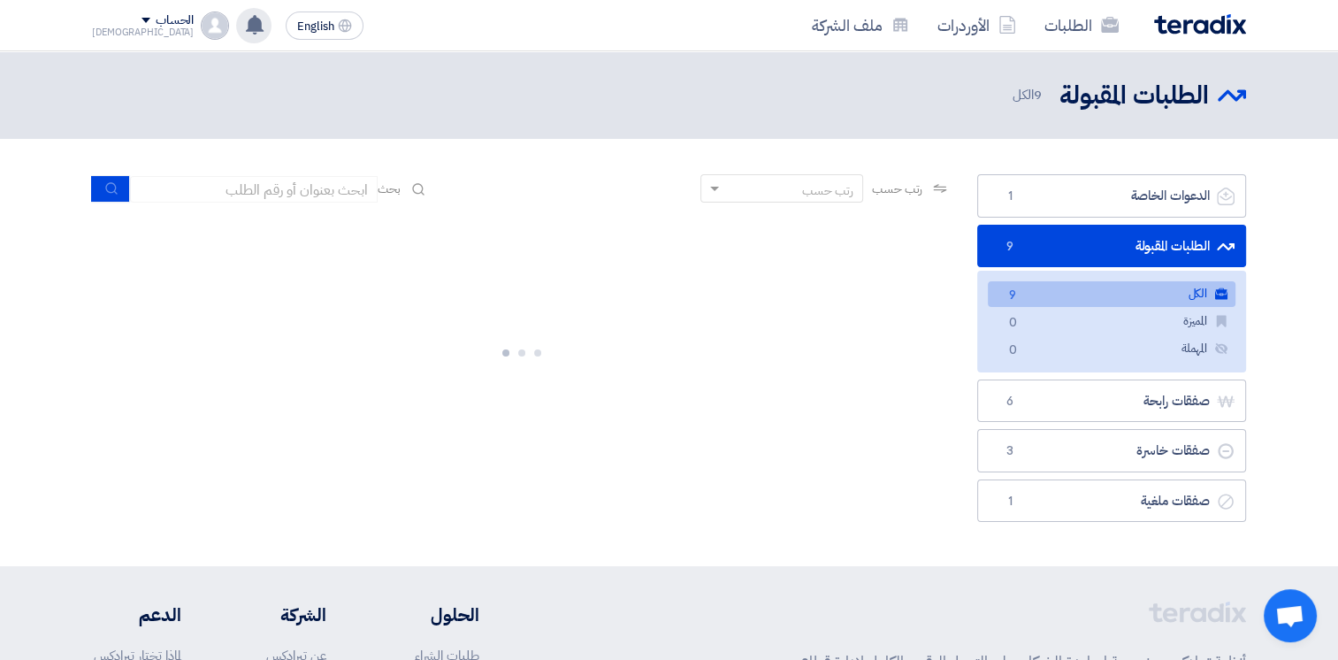
click at [246, 30] on use at bounding box center [255, 24] width 18 height 19
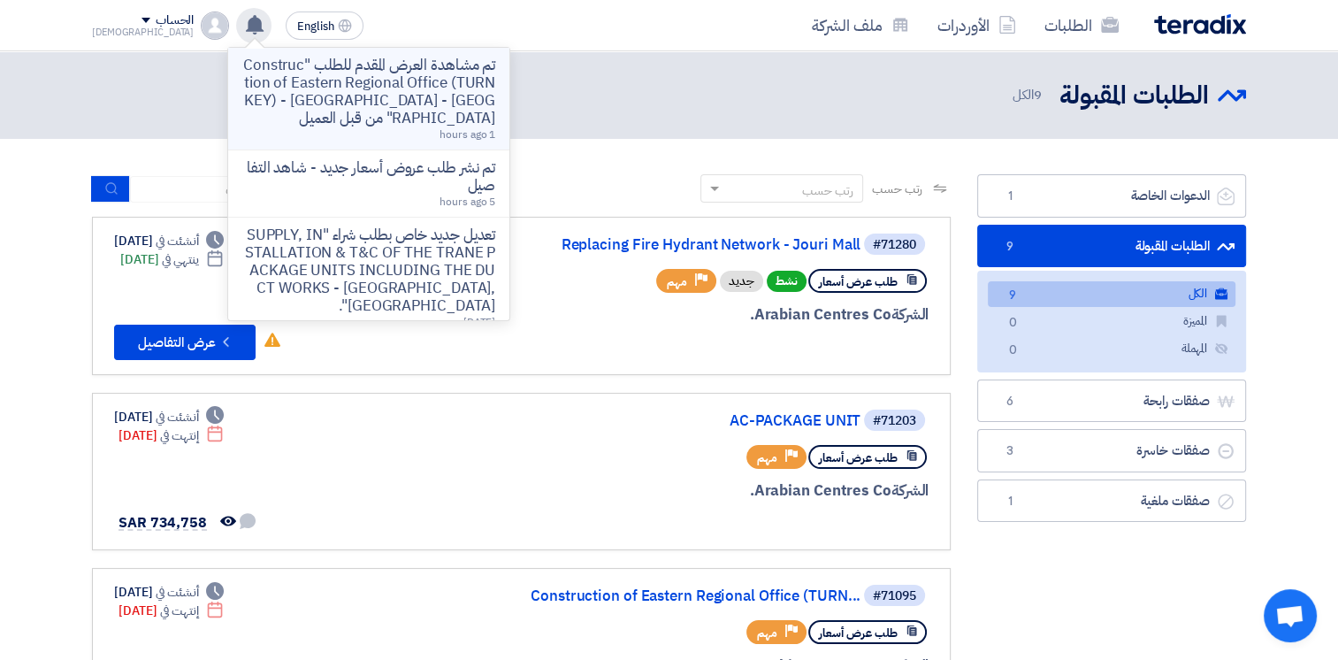
click at [311, 74] on p "تم مشاهدة العرض المقدم للطلب "Construction of Eastern Regional Office (TURNKEY)…" at bounding box center [368, 92] width 253 height 71
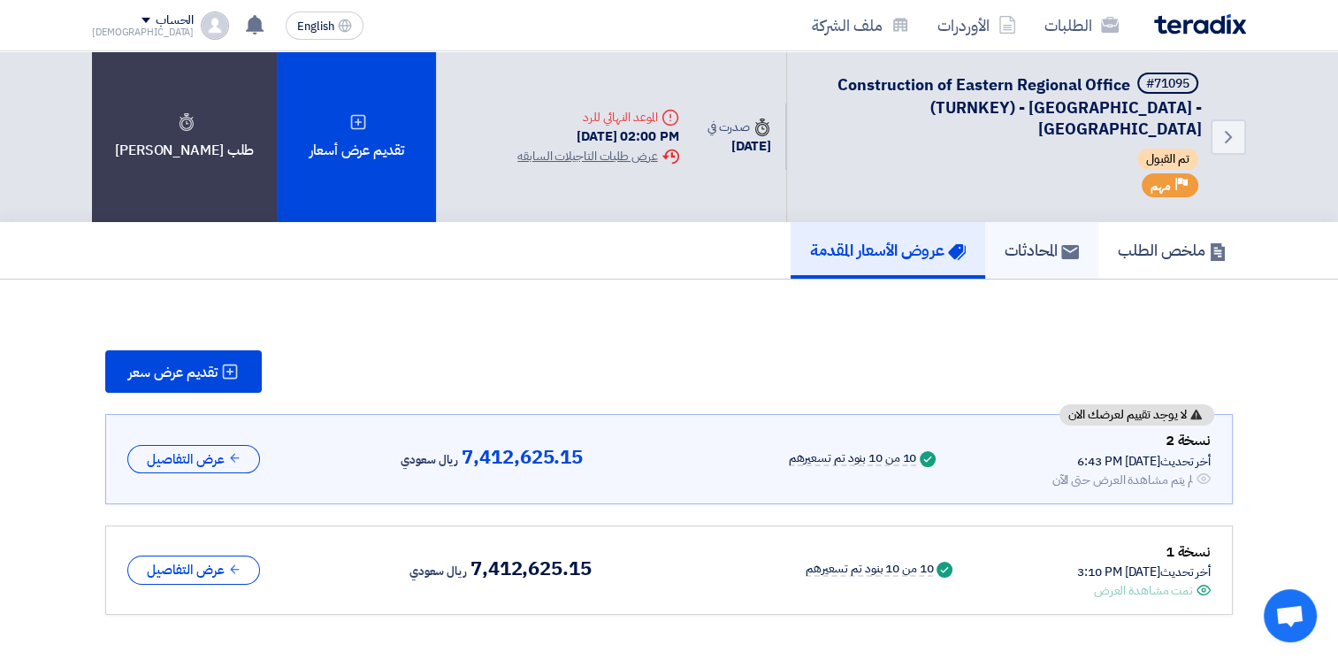
click at [1050, 240] on h5 "المحادثات" at bounding box center [1042, 250] width 74 height 20
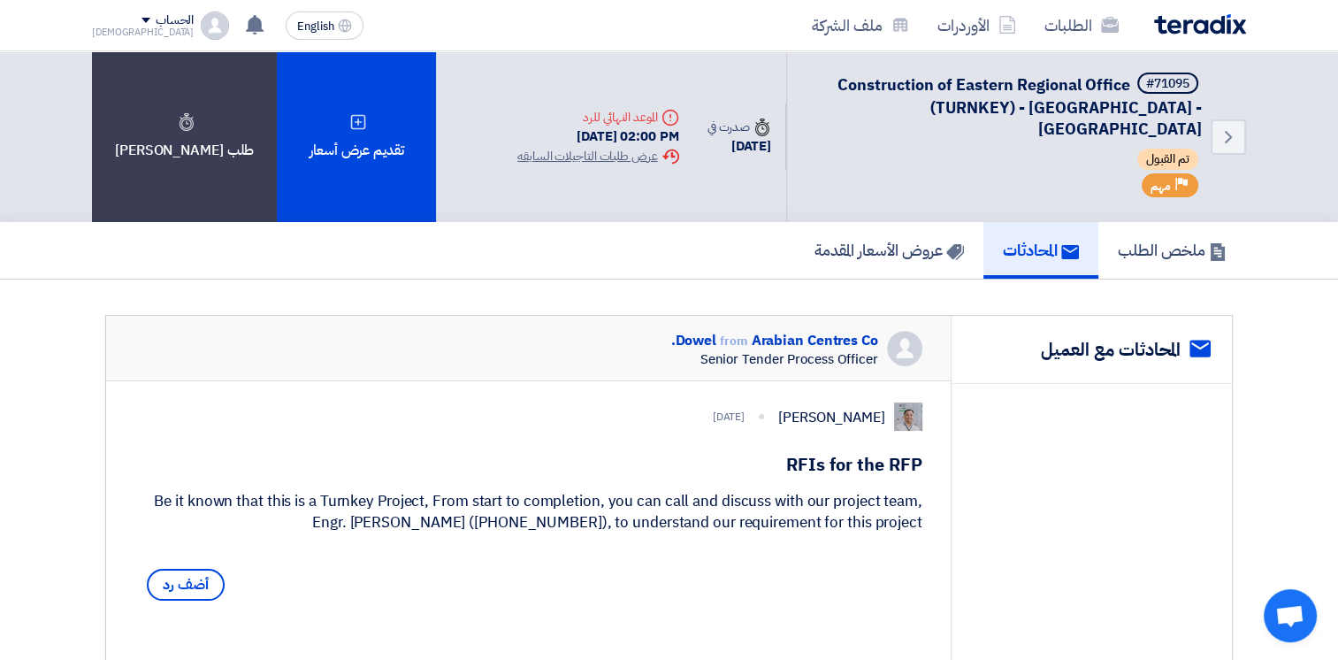
scroll to position [442, 0]
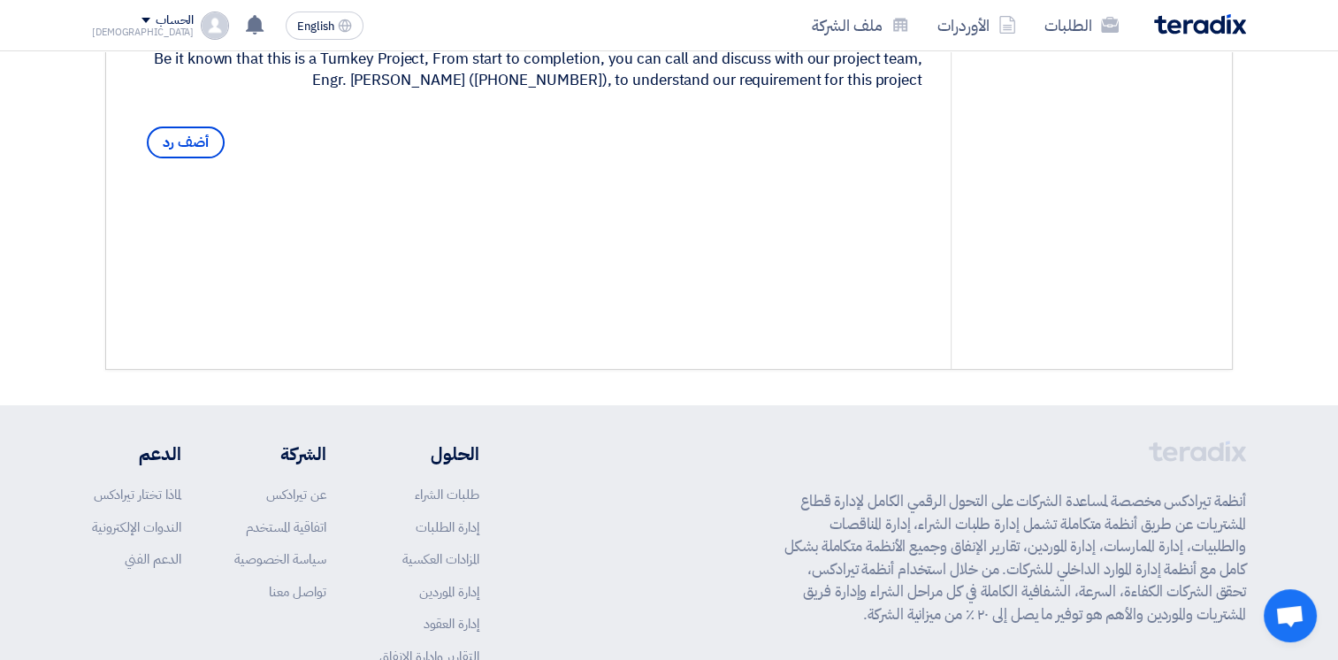
click at [626, 160] on div "[PERSON_NAME] [DATE] RFIs for the RFP Be it known that this is a Turnkey Projec…" at bounding box center [528, 63] width 845 height 248
click at [180, 137] on span "أضف رد" at bounding box center [186, 142] width 78 height 32
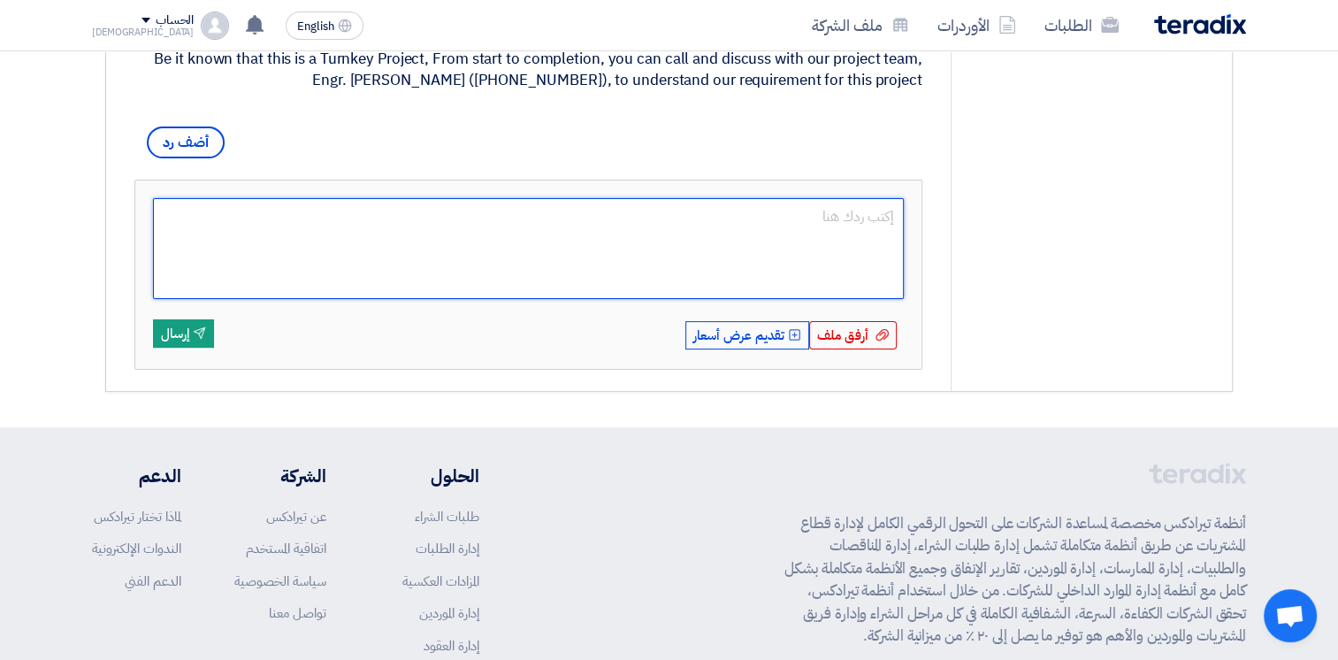
click at [458, 256] on textarea at bounding box center [528, 248] width 751 height 101
type textarea "Dear [PERSON_NAME], We have submitted the GOSI certificat"
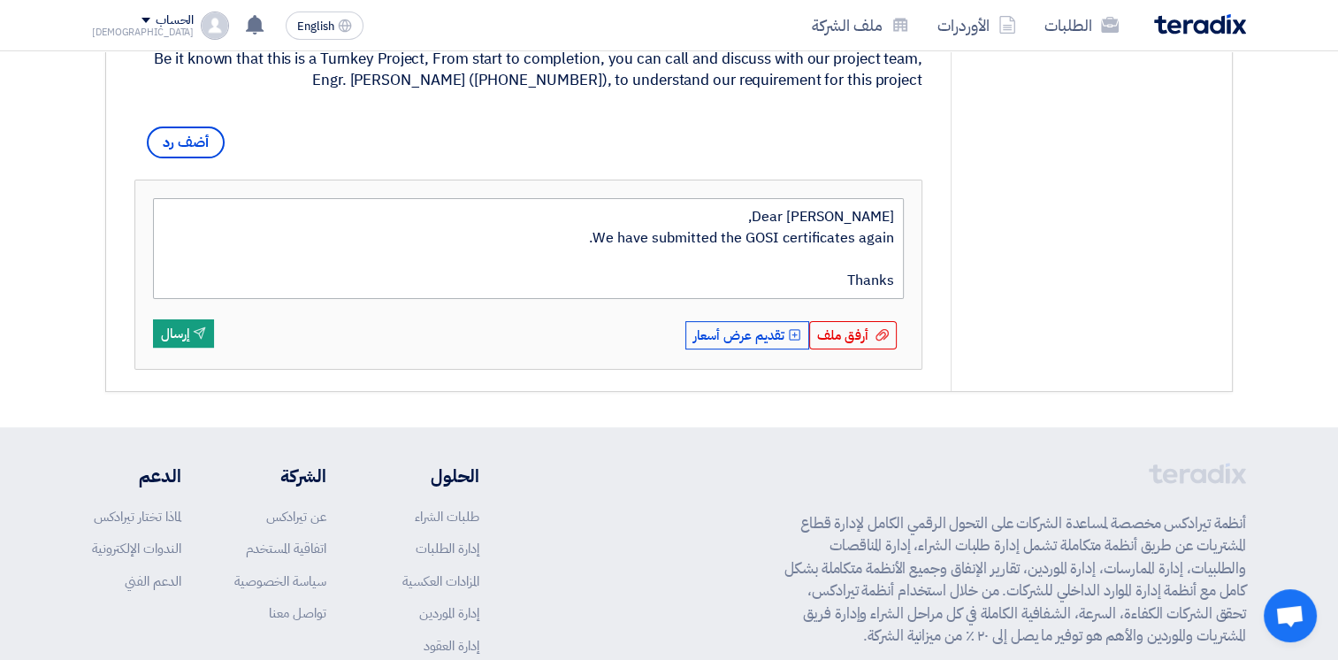
click at [485, 246] on textarea "Dear [PERSON_NAME], We have submitted the GOSI certificates again. Thanks" at bounding box center [528, 248] width 751 height 101
click at [659, 228] on textarea "Dear [PERSON_NAME], We have submitted the GOSI certificates again. Thanks" at bounding box center [528, 248] width 751 height 101
drag, startPoint x: 654, startPoint y: 232, endPoint x: 693, endPoint y: 249, distance: 42.7
click at [655, 232] on textarea "Dear [PERSON_NAME], We have submitted the GOSI certificates again. Thanks" at bounding box center [528, 248] width 751 height 101
type textarea "Dear [PERSON_NAME], We have updated our submission to addonyl the GOSI certific…"
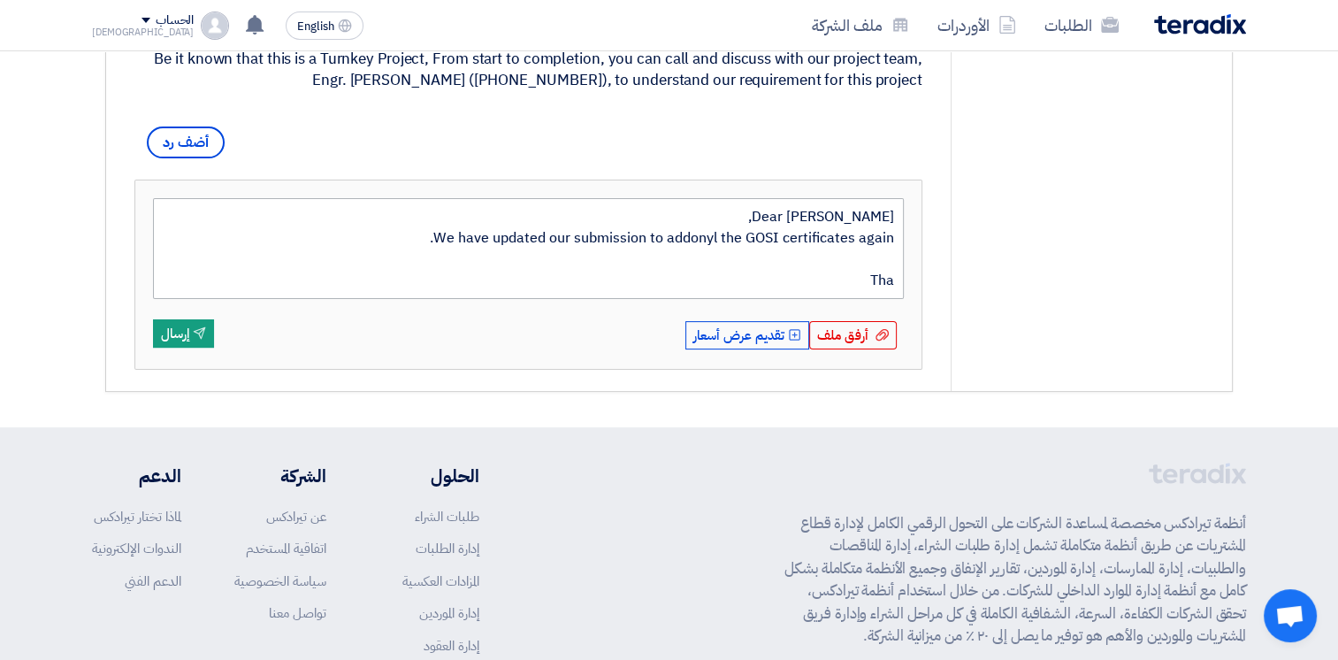
click at [677, 226] on textarea "Dear [PERSON_NAME], We have updated our submission to addonyl the GOSI certific…" at bounding box center [528, 248] width 751 height 101
click at [683, 234] on textarea "Dear [PERSON_NAME], We have updated our submission to addonyl the GOSI certific…" at bounding box center [528, 248] width 751 height 101
click at [692, 233] on textarea "Dear [PERSON_NAME], We have updated our submission to addonyl the GOSI certific…" at bounding box center [528, 248] width 751 height 101
click at [817, 282] on textarea "Dear [PERSON_NAME], We have updated our submission to add only the GOSI certifi…" at bounding box center [528, 248] width 751 height 101
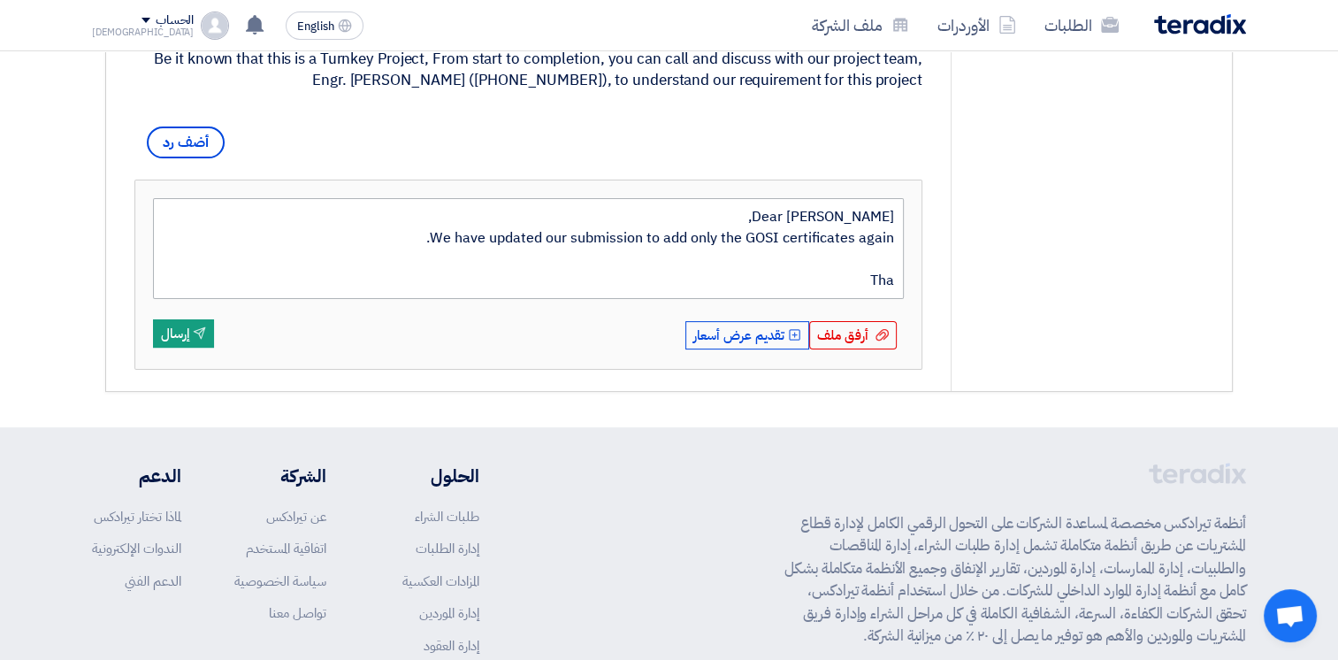
click at [817, 282] on textarea "Dear [PERSON_NAME], We have updated our submission to add only the GOSI certifi…" at bounding box center [528, 248] width 751 height 101
type textarea "Dear [PERSON_NAME], We have updated our submission to add only the GOSI certifi…"
click at [185, 327] on button "Send إرسال" at bounding box center [183, 333] width 61 height 28
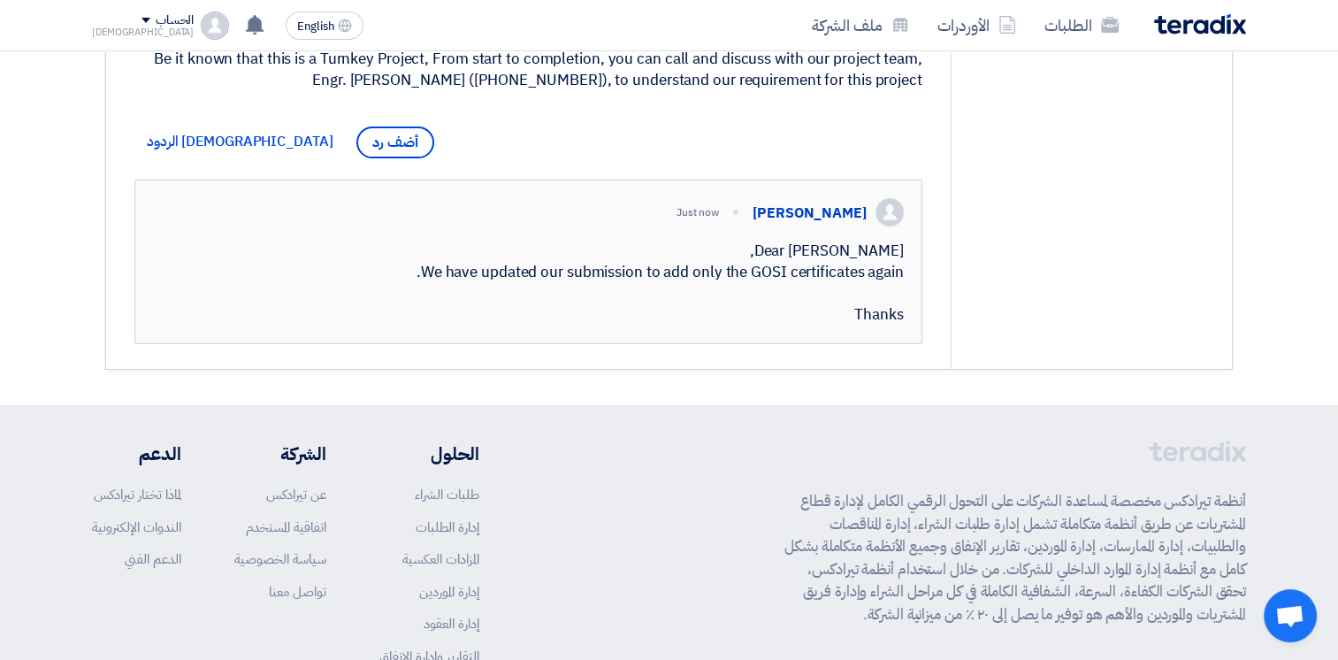
scroll to position [0, 0]
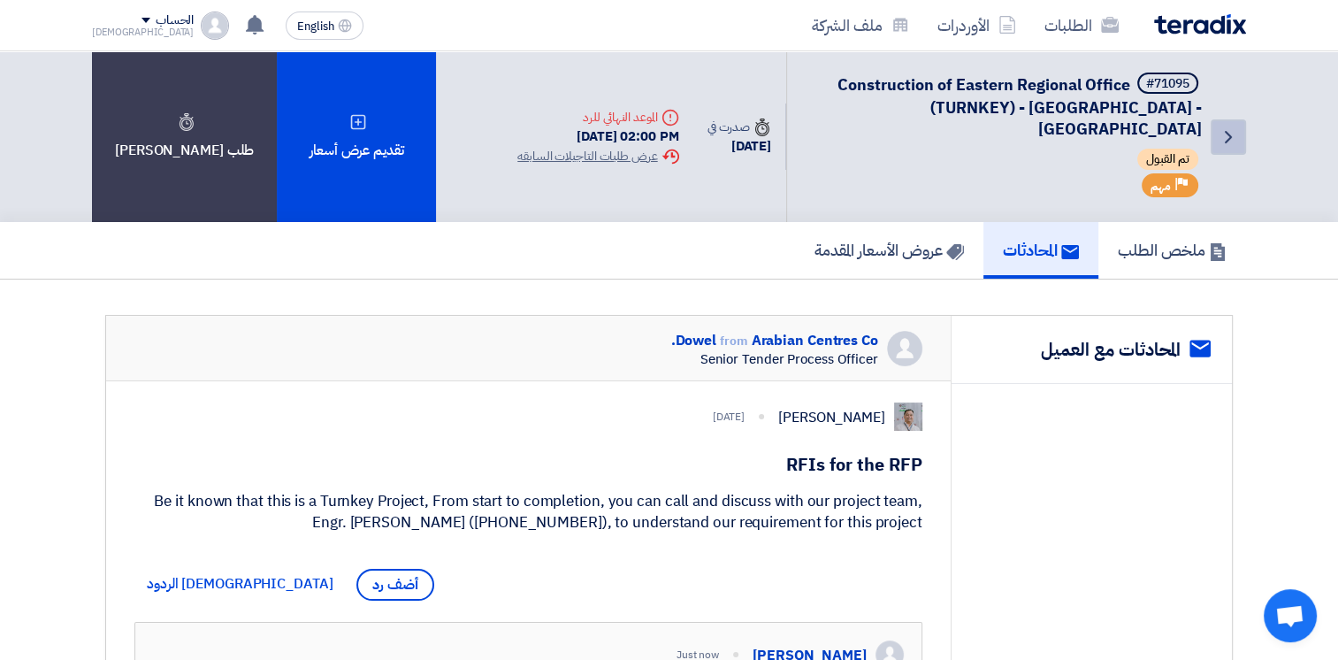
click at [1234, 126] on icon "Back" at bounding box center [1228, 136] width 21 height 21
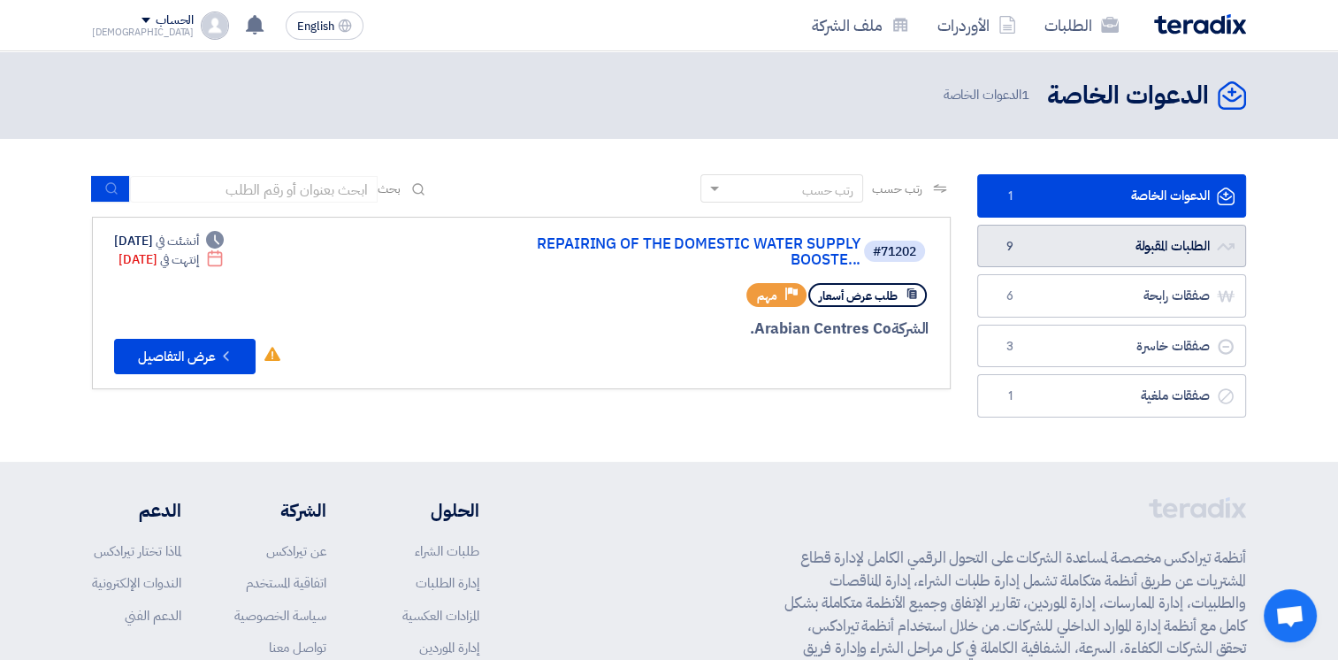
click at [1159, 244] on link "الطلبات المقبولة الطلبات المقبولة 9" at bounding box center [1111, 246] width 269 height 43
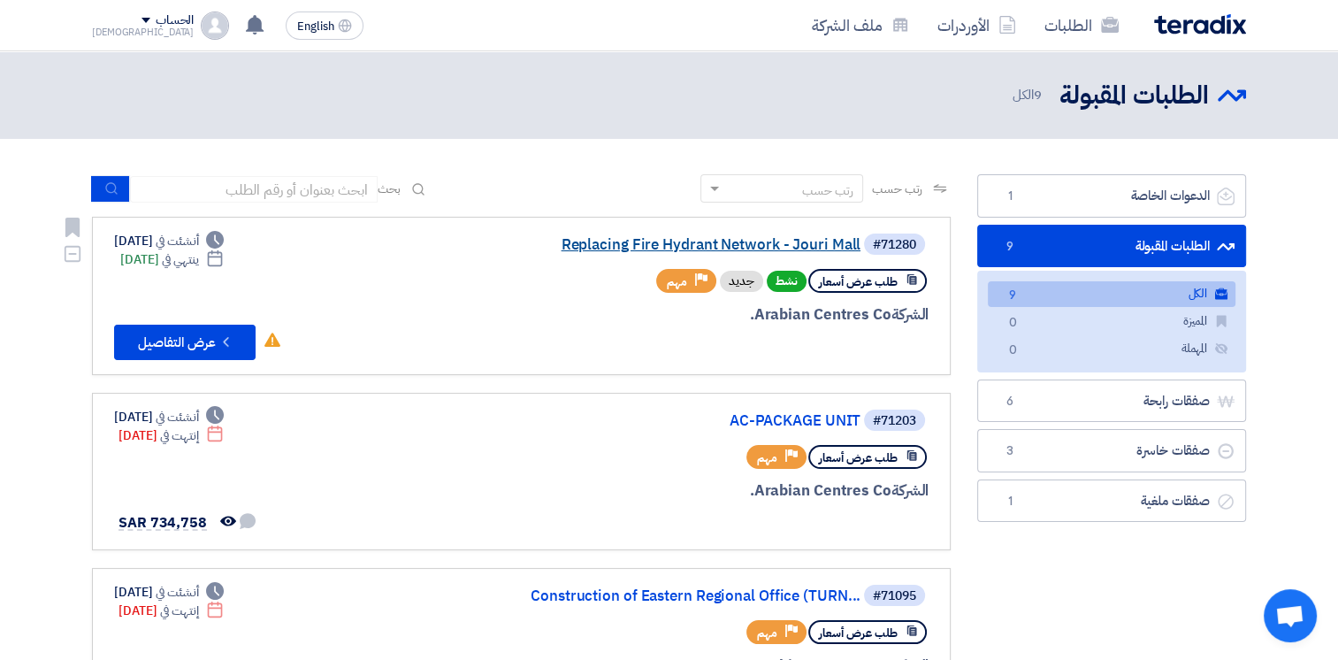
click at [689, 249] on link "Replacing Fire Hydrant Network - Jouri Mall" at bounding box center [684, 245] width 354 height 16
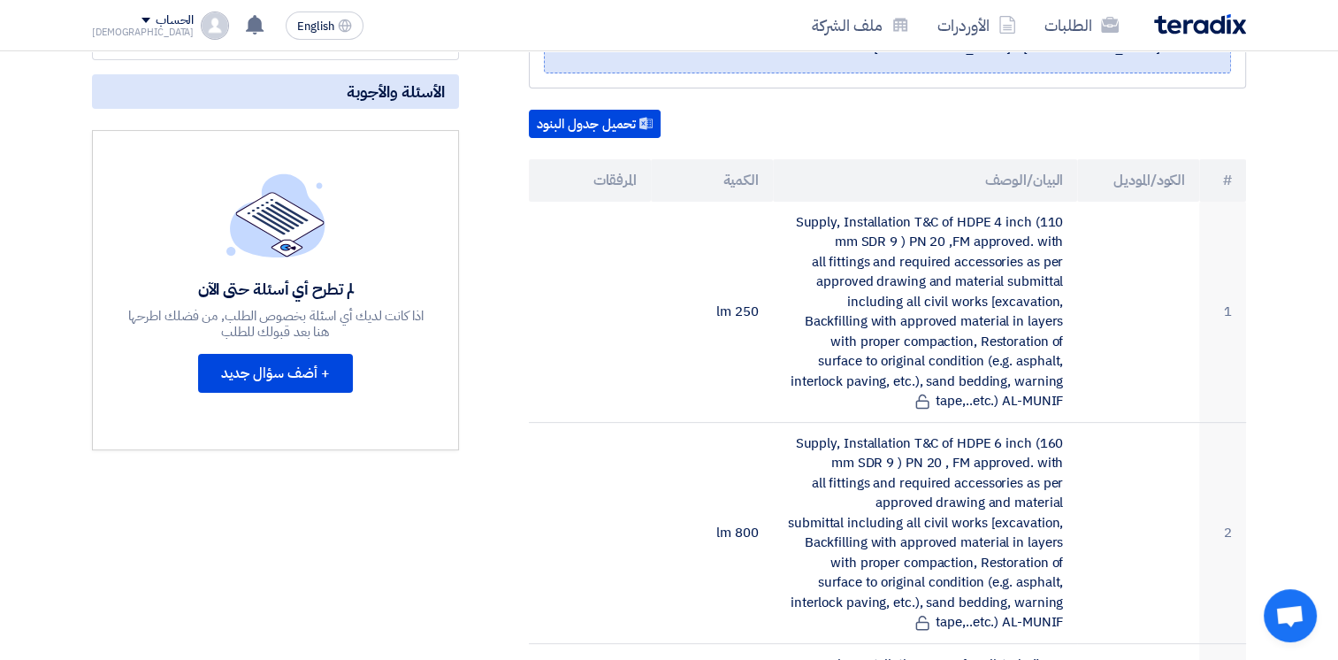
scroll to position [381, 0]
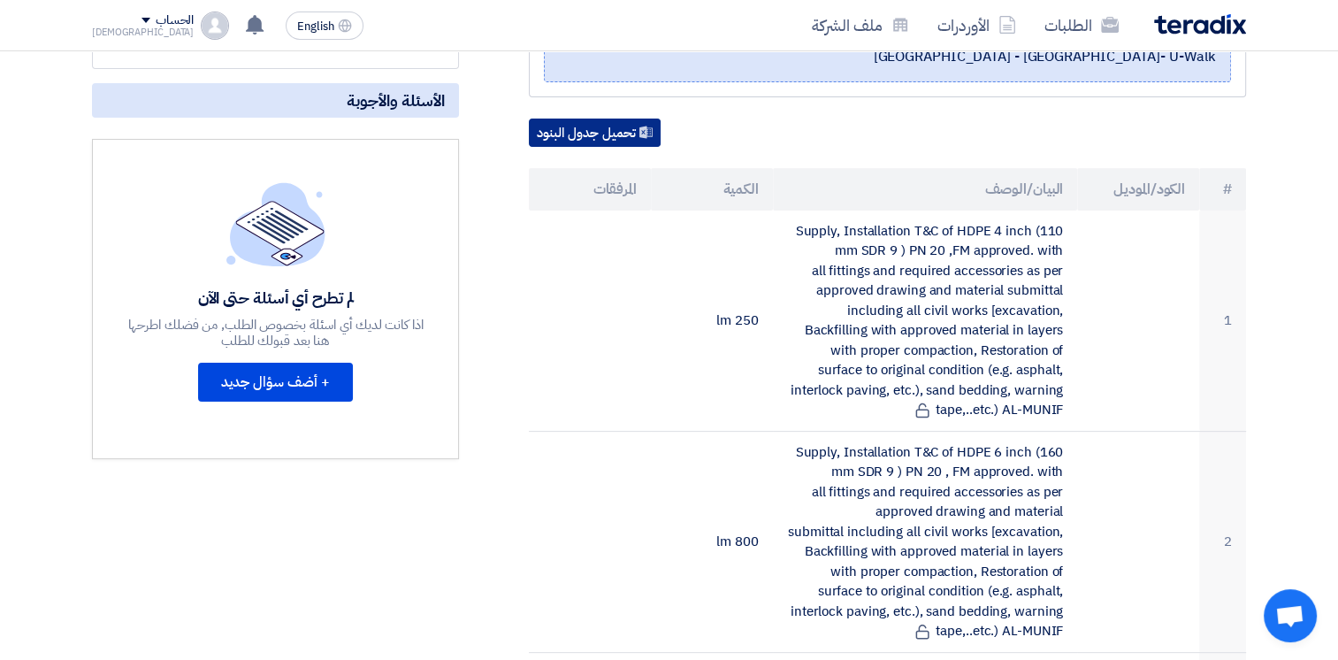
click at [615, 126] on button "تحميل جدول البنود" at bounding box center [595, 133] width 132 height 28
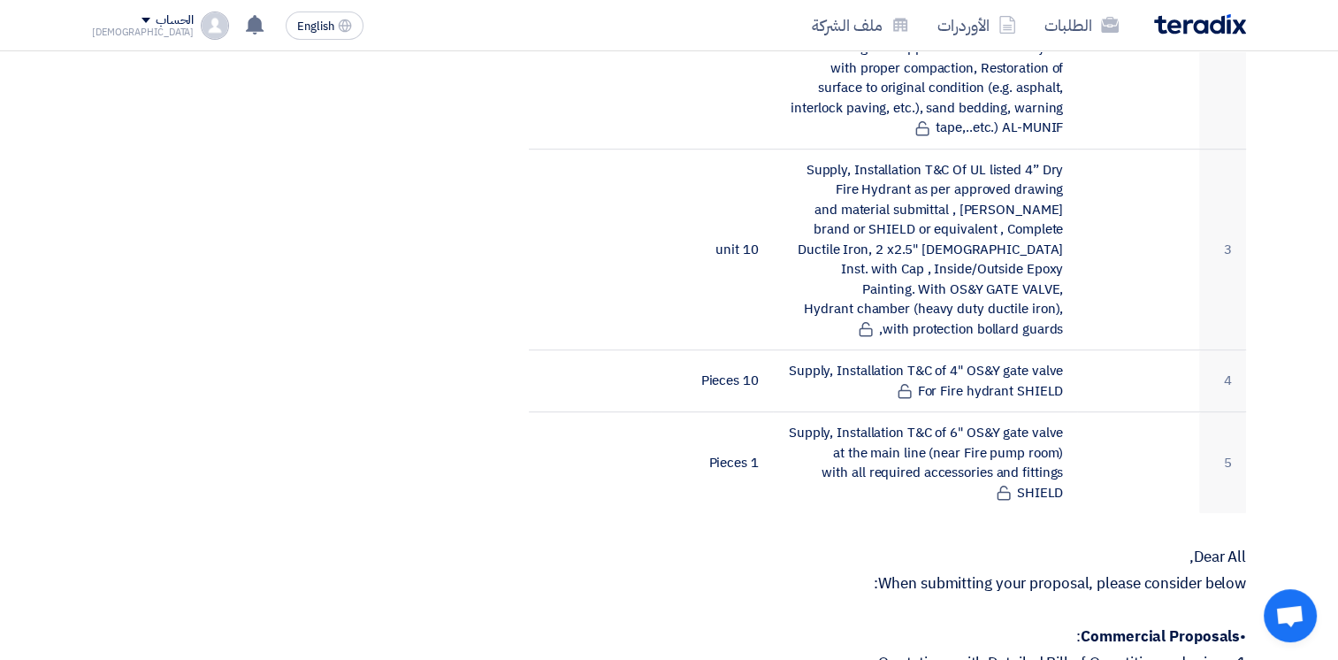
scroll to position [0, 0]
